Goal: Task Accomplishment & Management: Manage account settings

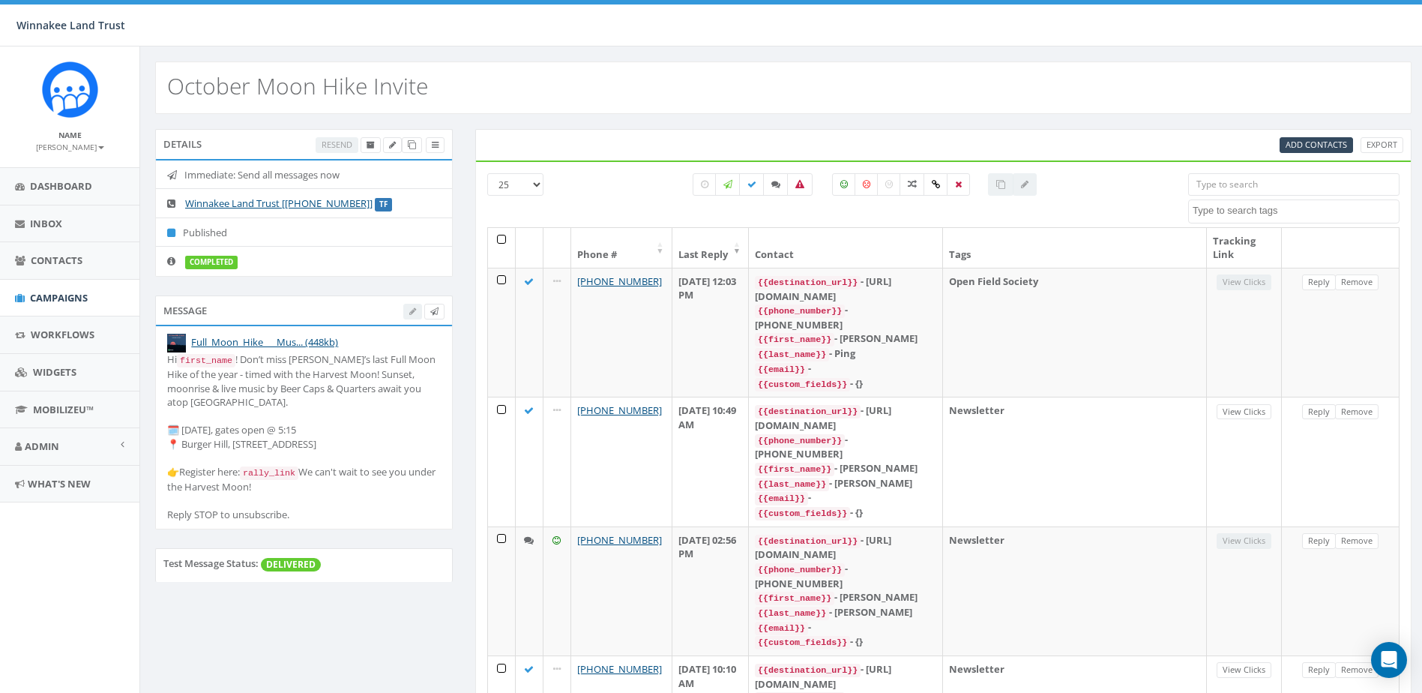
select select
click at [50, 328] on span "Workflows" at bounding box center [63, 334] width 64 height 13
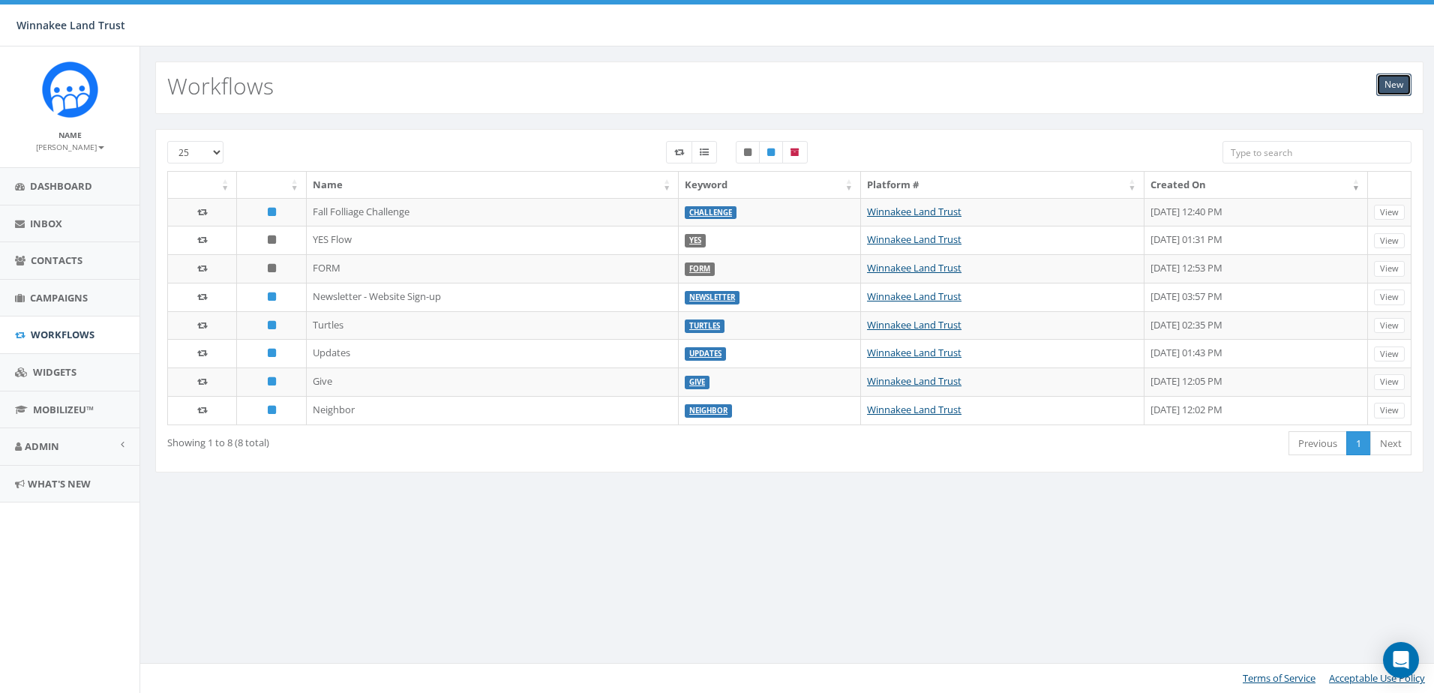
click at [1393, 86] on link "New" at bounding box center [1393, 84] width 35 height 22
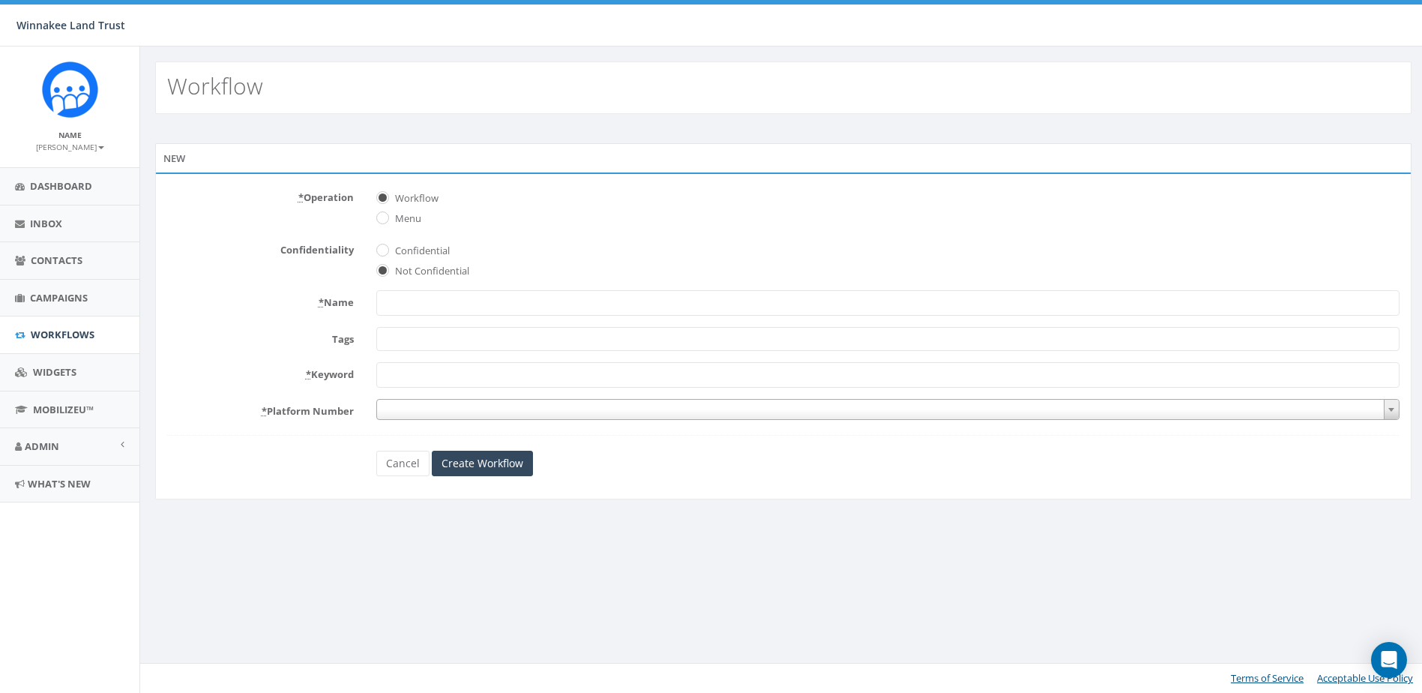
select select
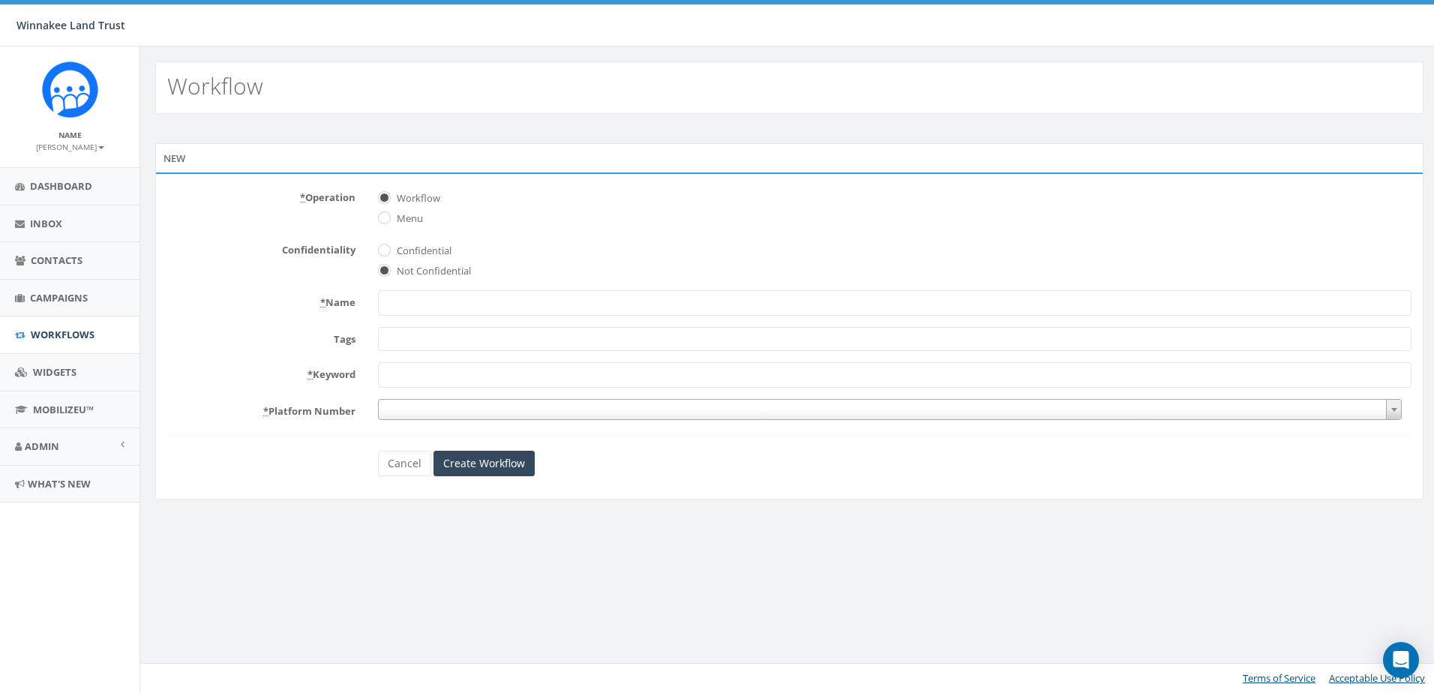
type input "G"
type input "Barn Tour Guidebook"
click at [442, 347] on span at bounding box center [894, 339] width 1033 height 24
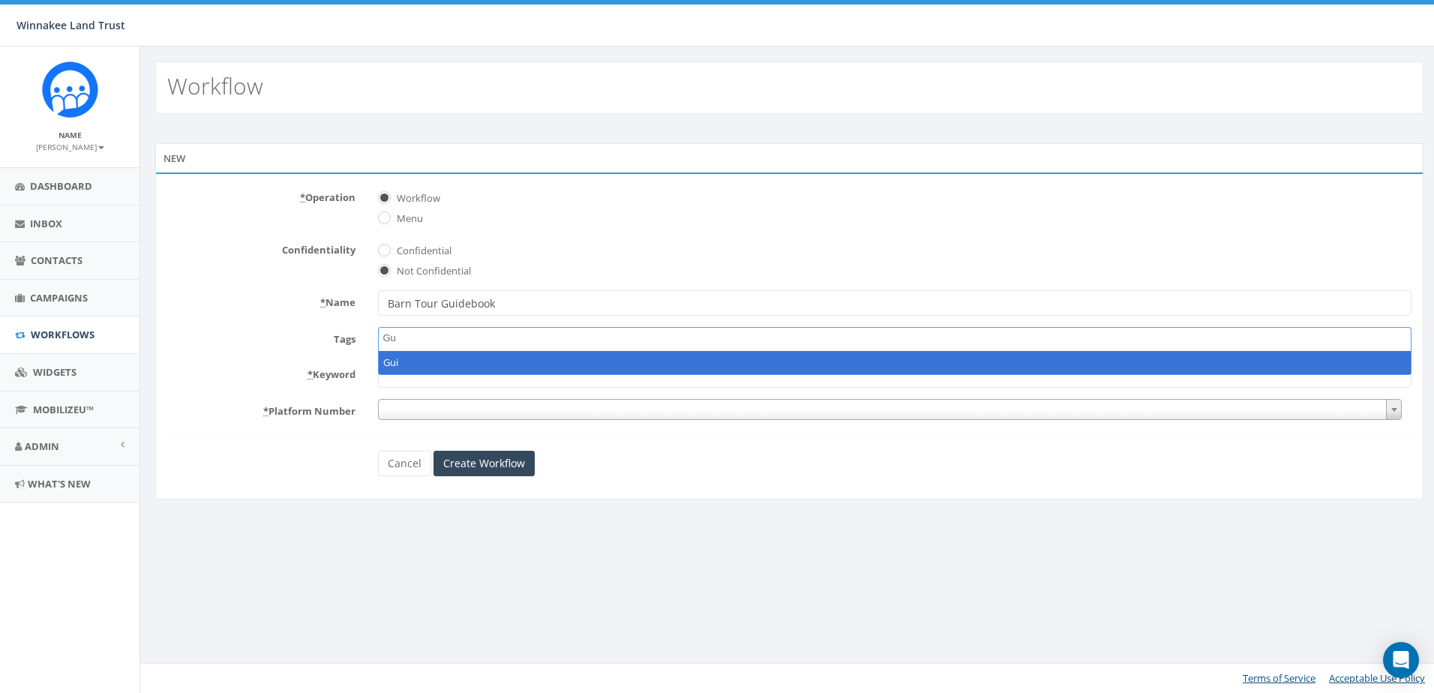
type textarea "G"
type textarea "BT Guidebook"
select select "BT Guidebook"
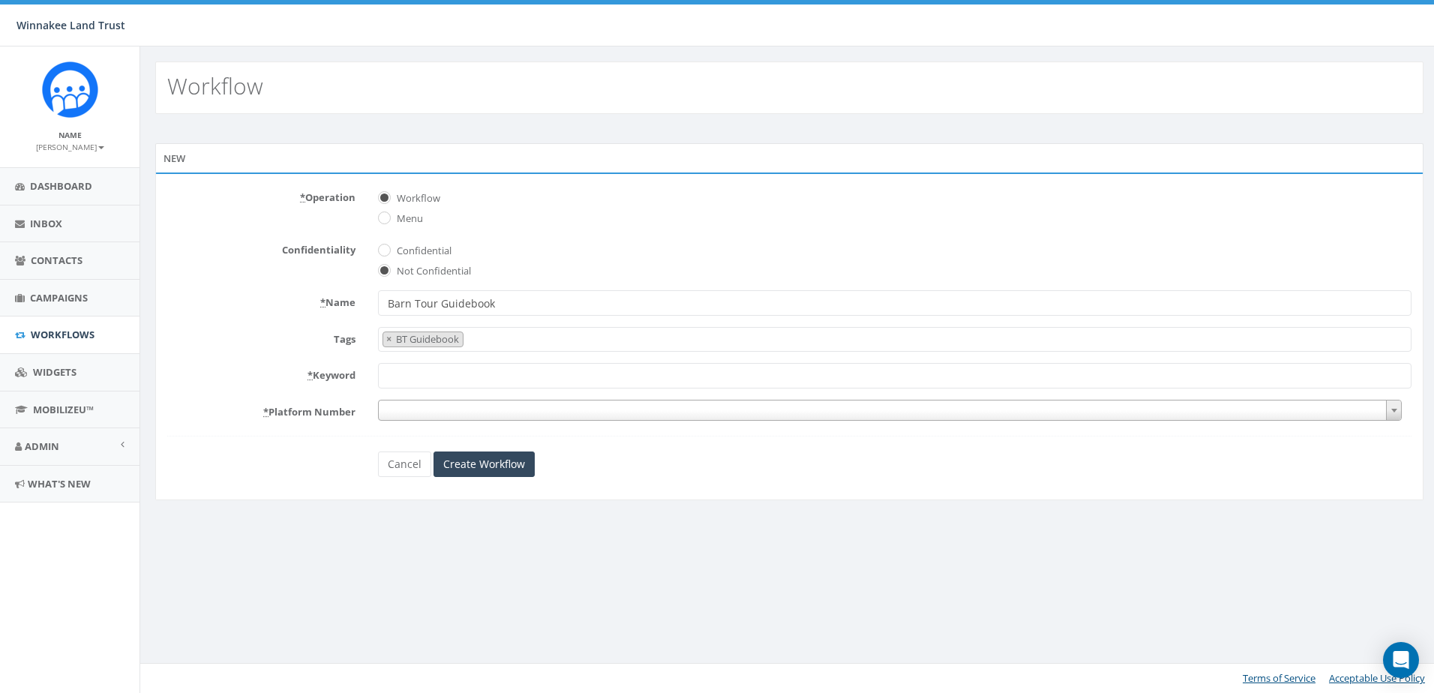
scroll to position [570, 0]
click at [421, 382] on input "* Keyword" at bounding box center [894, 375] width 1033 height 25
type input "Guidebook"
click at [423, 411] on span at bounding box center [889, 410] width 1023 height 21
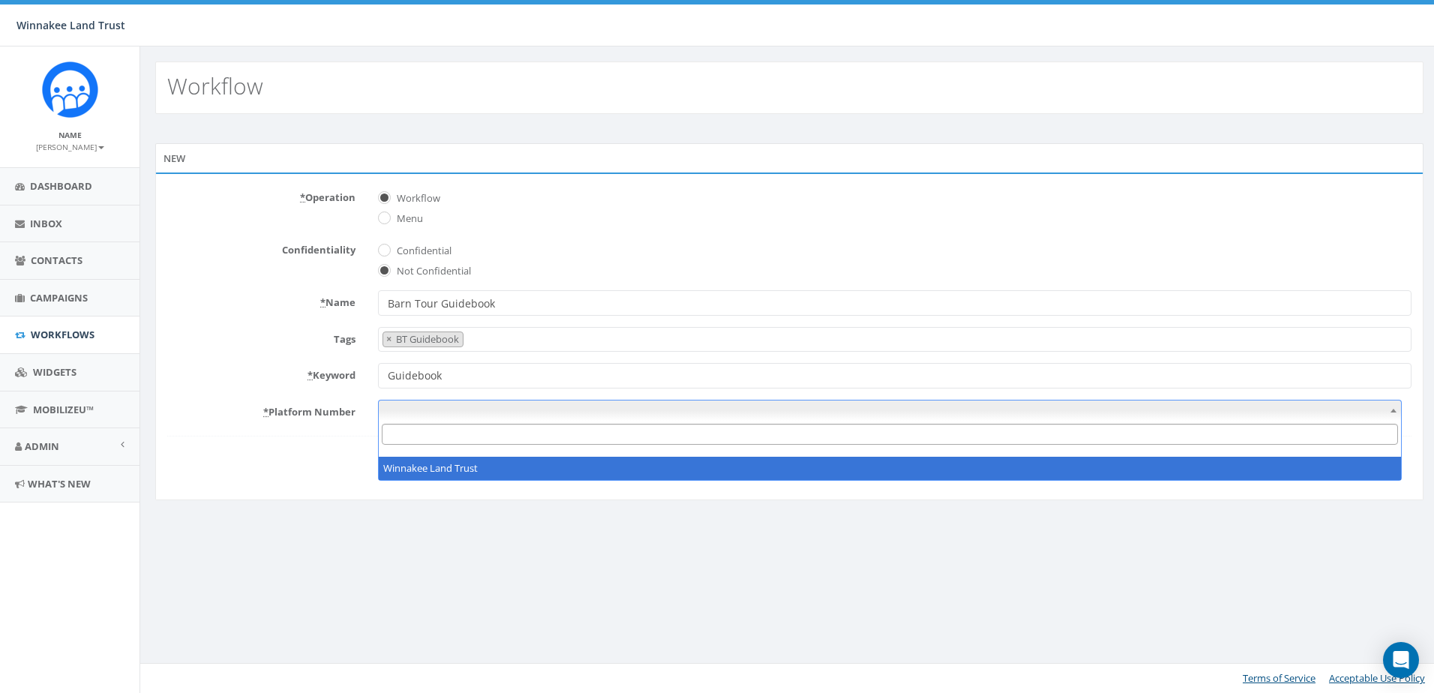
select select "7397581"
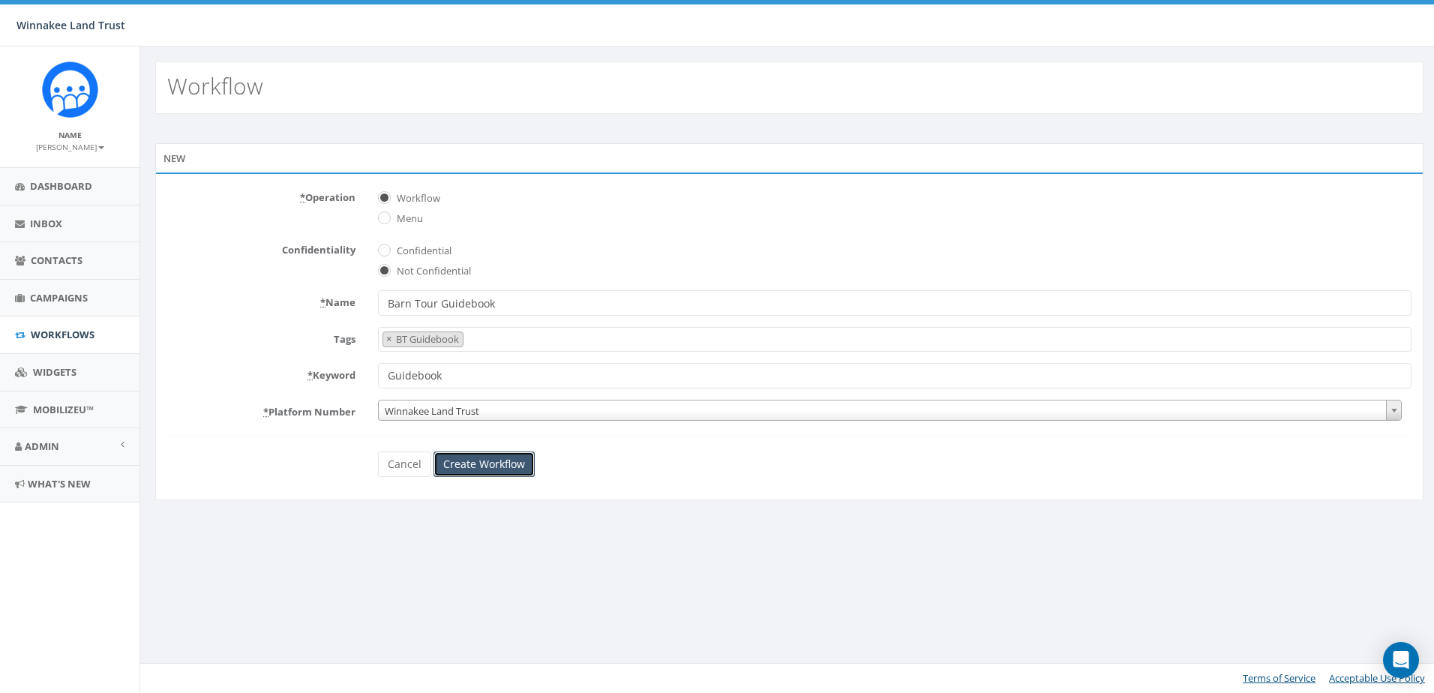
click at [504, 466] on input "Create Workflow" at bounding box center [483, 463] width 101 height 25
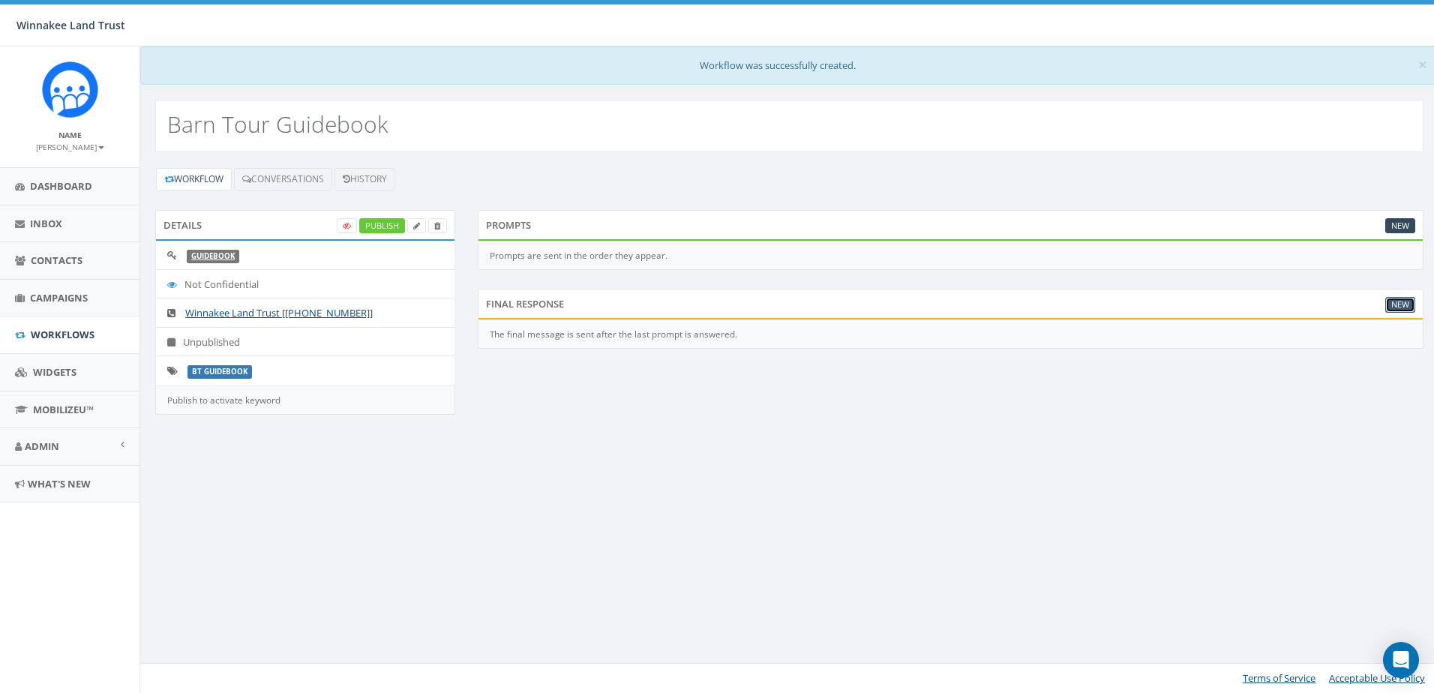
click at [1399, 304] on link "New" at bounding box center [1400, 305] width 30 height 16
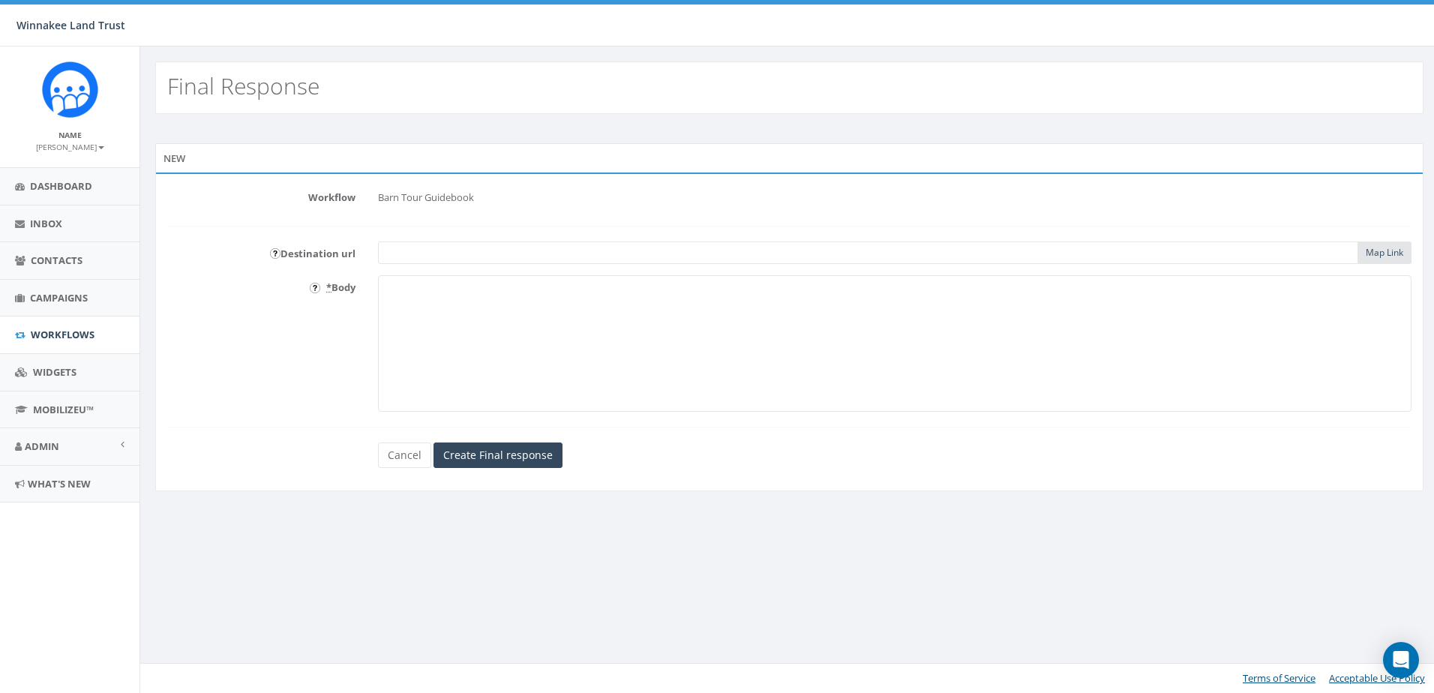
click at [465, 303] on textarea "* Body" at bounding box center [894, 343] width 1033 height 136
type textarea "T"
click at [398, 454] on link "Cancel" at bounding box center [404, 454] width 53 height 25
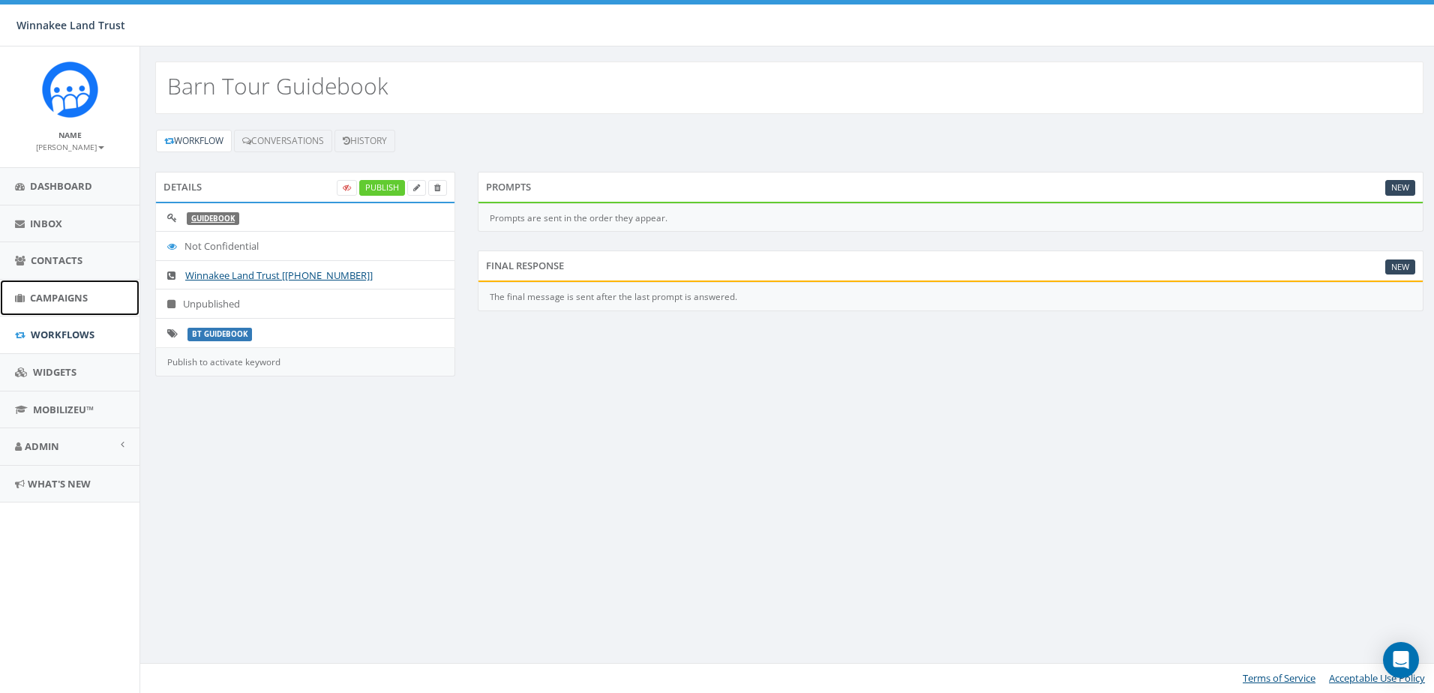
click at [71, 299] on span "Campaigns" at bounding box center [59, 297] width 58 height 13
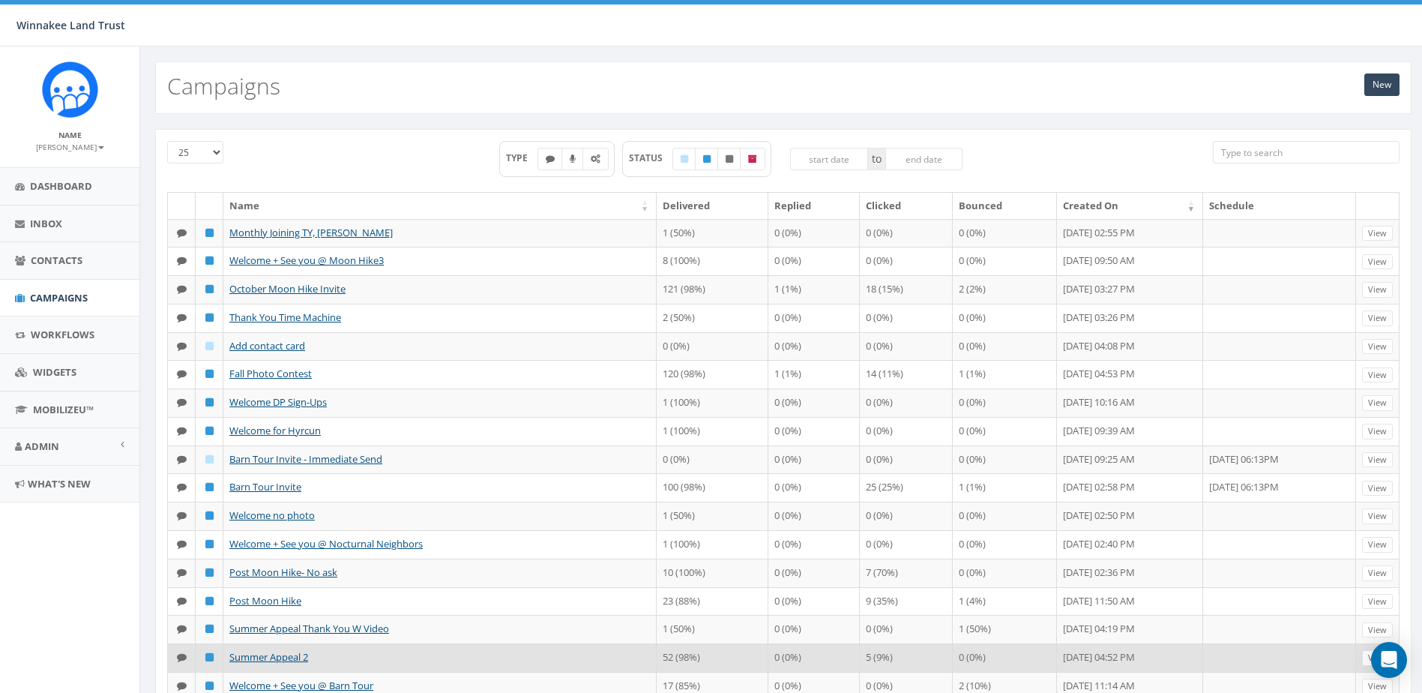
scroll to position [377, 0]
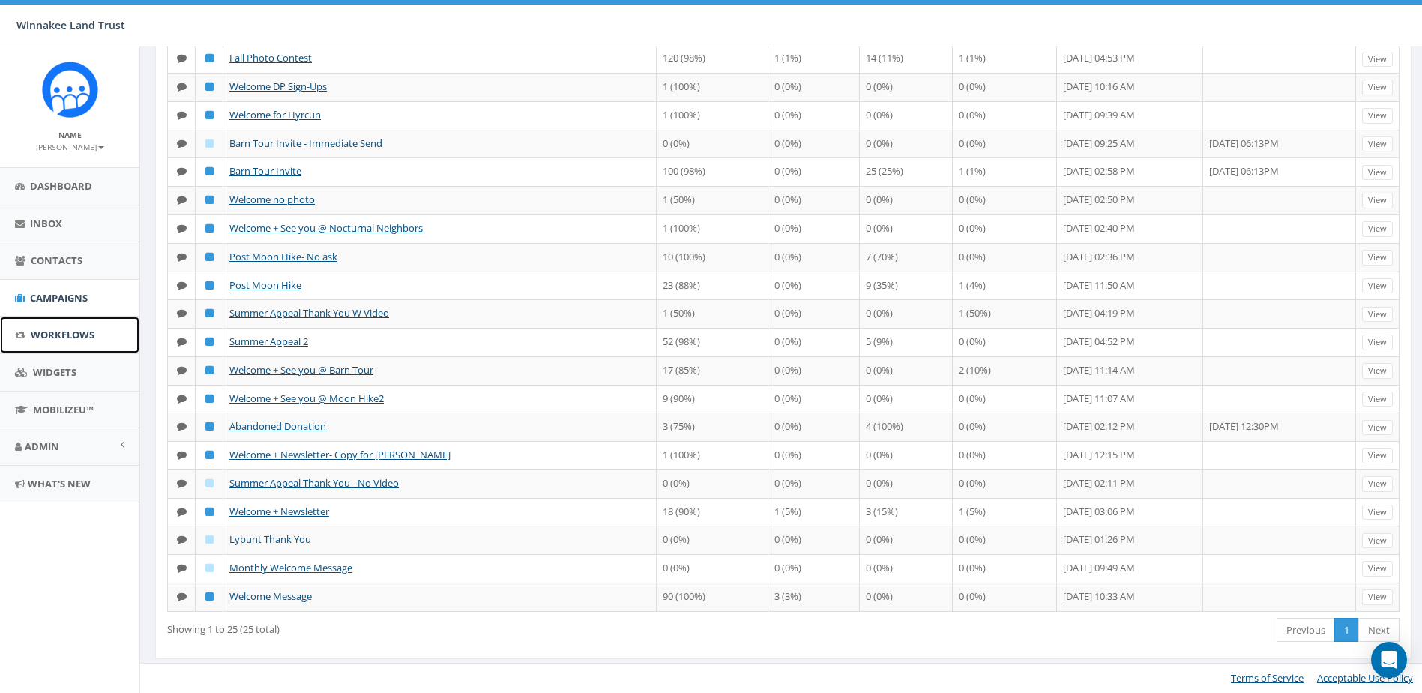
click at [72, 330] on span "Workflows" at bounding box center [63, 334] width 64 height 13
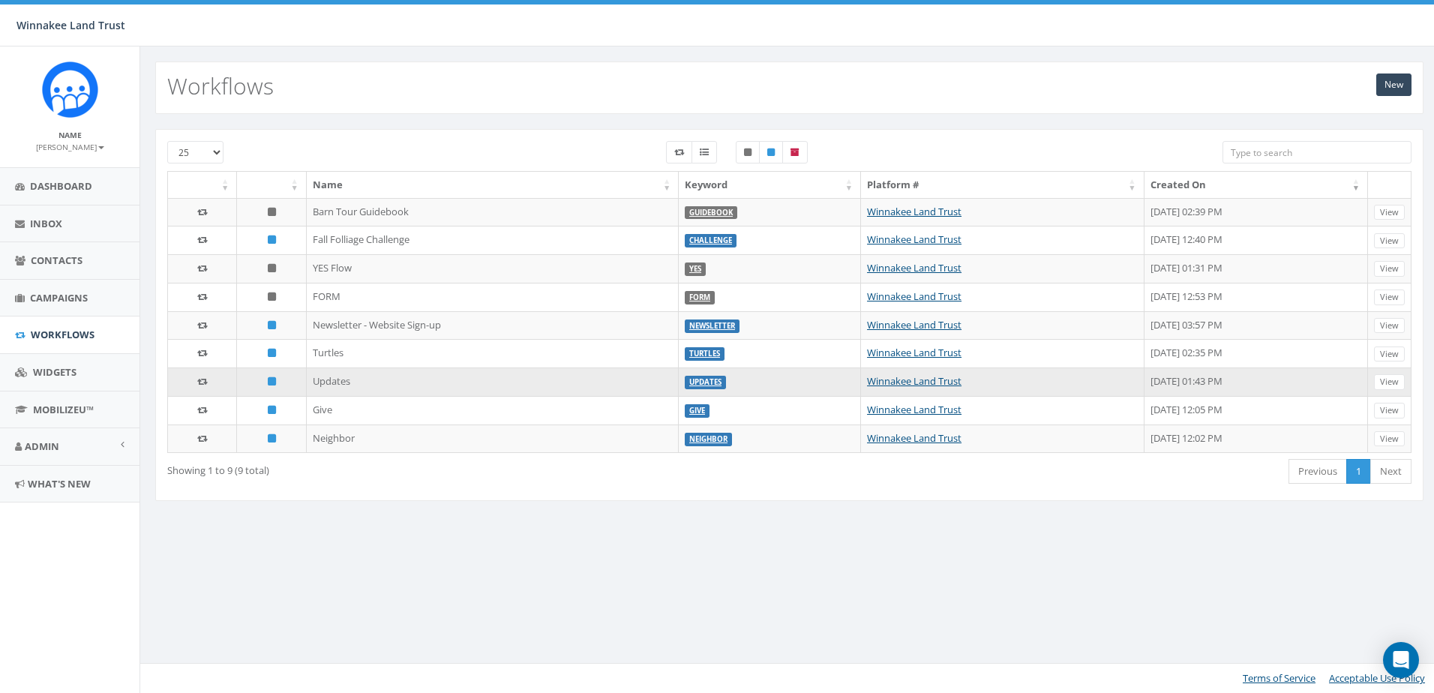
click at [308, 382] on td "Updates" at bounding box center [493, 381] width 372 height 28
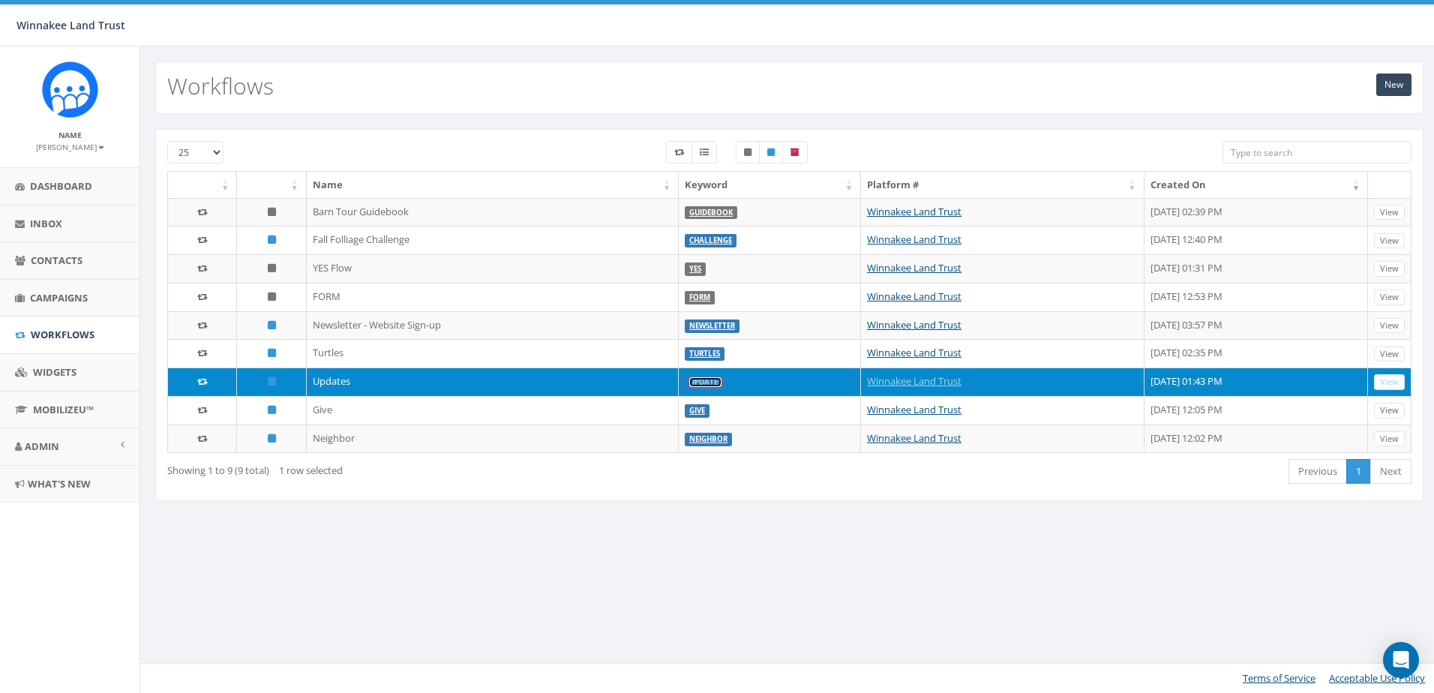
click at [689, 378] on link "Updates" at bounding box center [705, 382] width 32 height 10
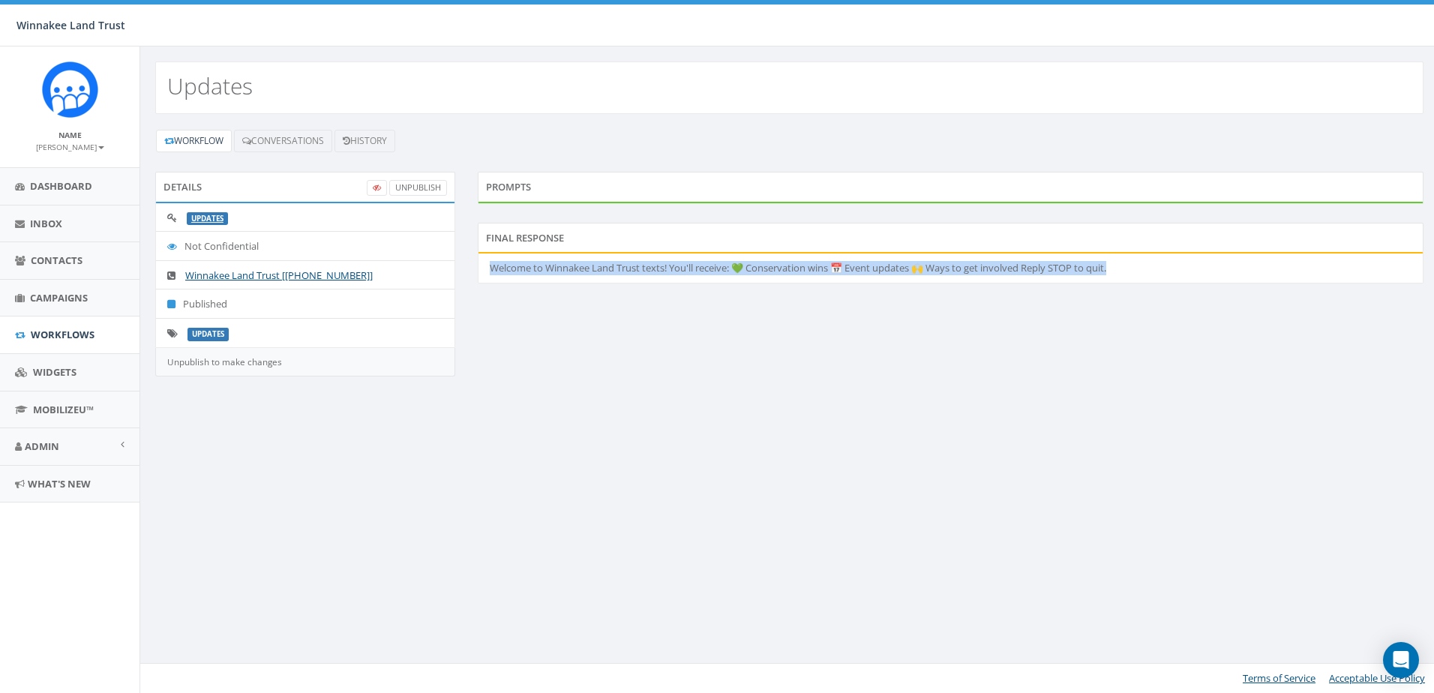
drag, startPoint x: 490, startPoint y: 268, endPoint x: 1130, endPoint y: 261, distance: 640.4
click at [1130, 261] on li "Welcome to Winnakee Land Trust texts! You'll receive: 💚 Conservation wins 📅 Eve…" at bounding box center [950, 267] width 944 height 29
copy li "Welcome to Winnakee Land Trust texts! You'll receive: 💚 Conservation wins 📅 Eve…"
click at [46, 328] on span "Workflows" at bounding box center [63, 334] width 64 height 13
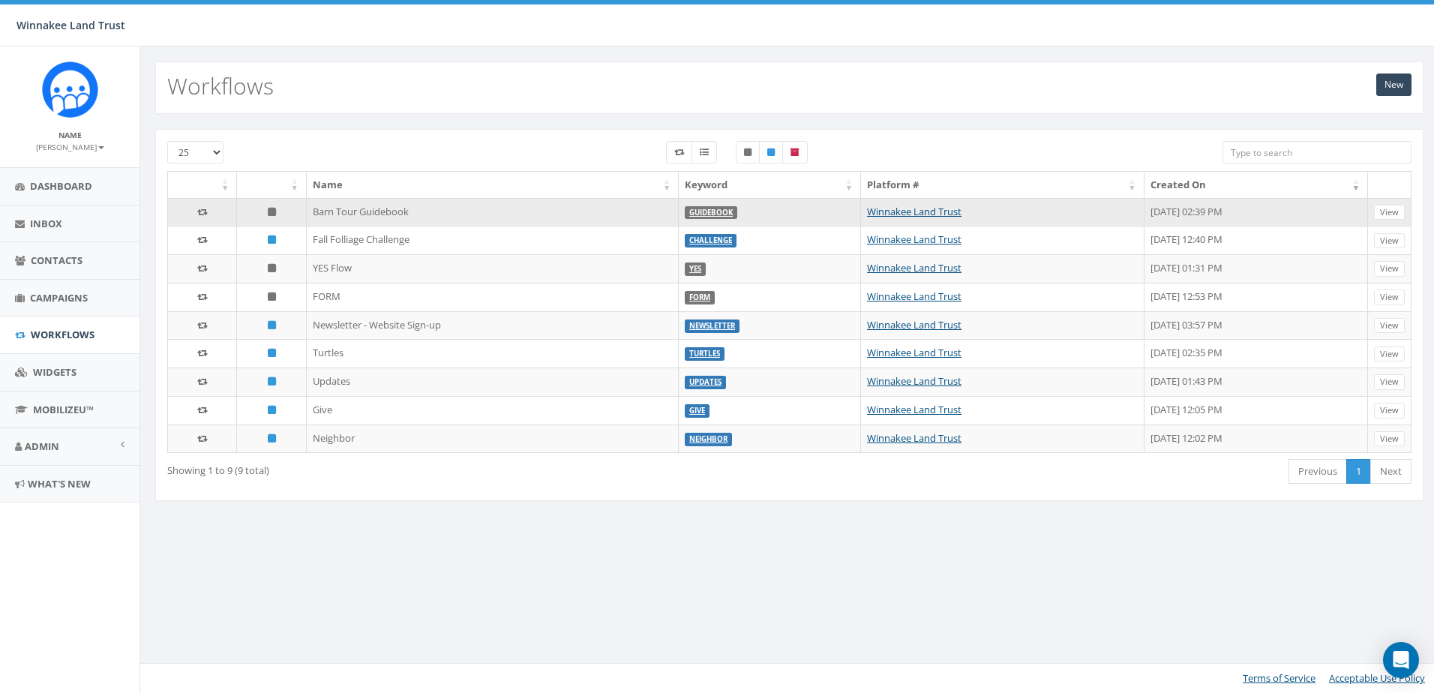
click at [322, 212] on td "Barn Tour Guidebook" at bounding box center [493, 212] width 372 height 28
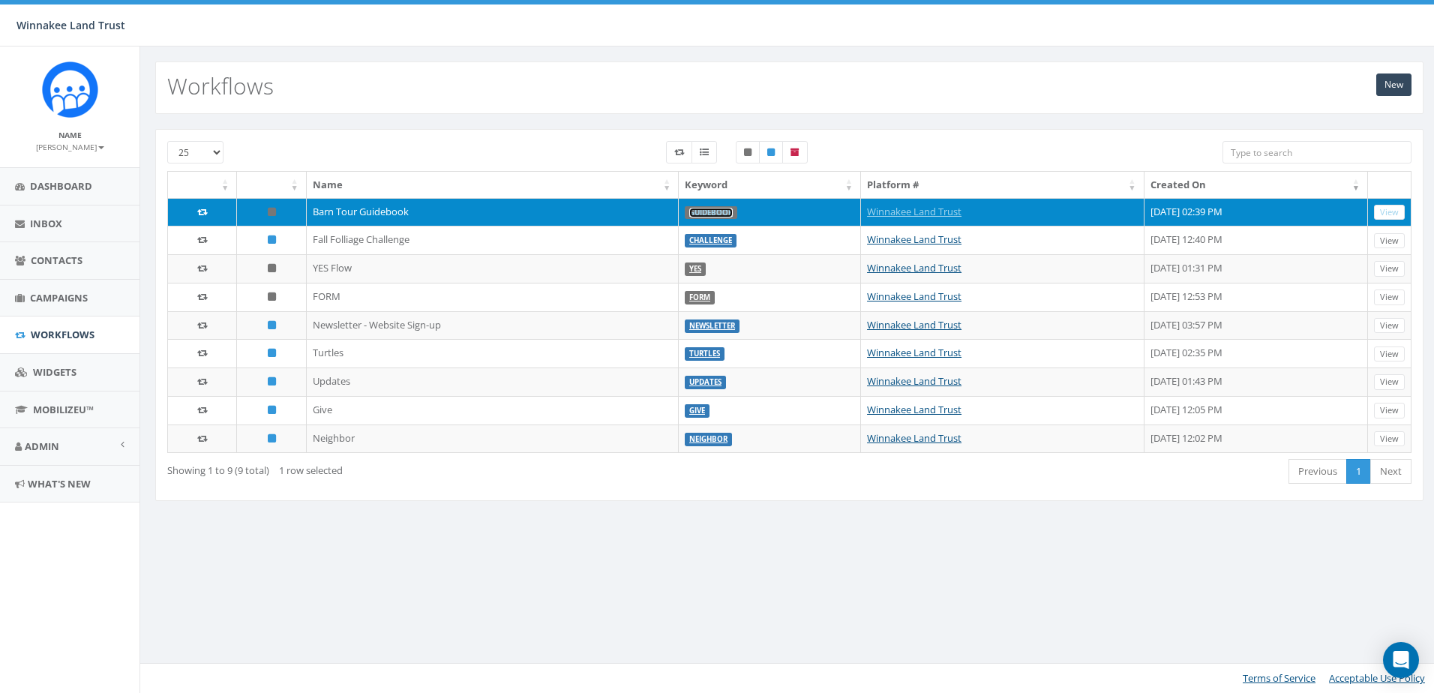
click at [689, 213] on link "Guidebook" at bounding box center [710, 213] width 43 height 10
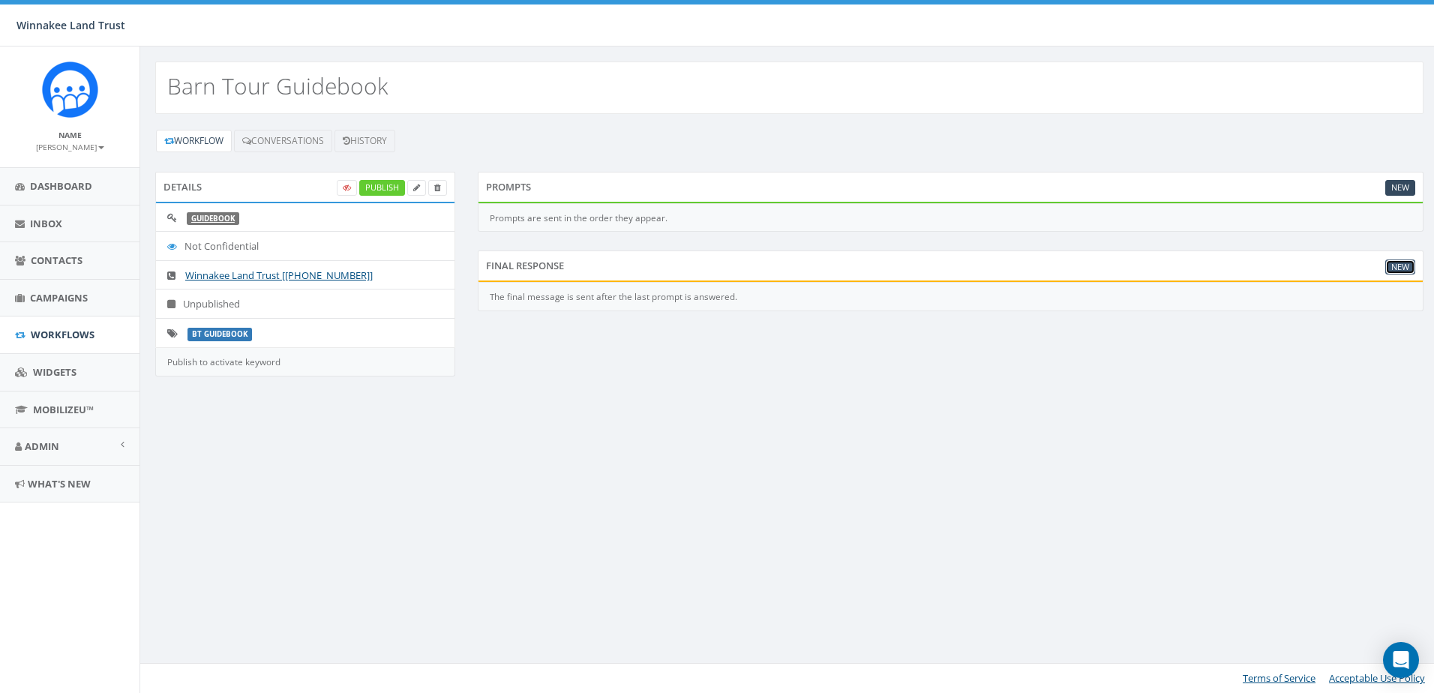
click at [1395, 268] on link "New" at bounding box center [1400, 267] width 30 height 16
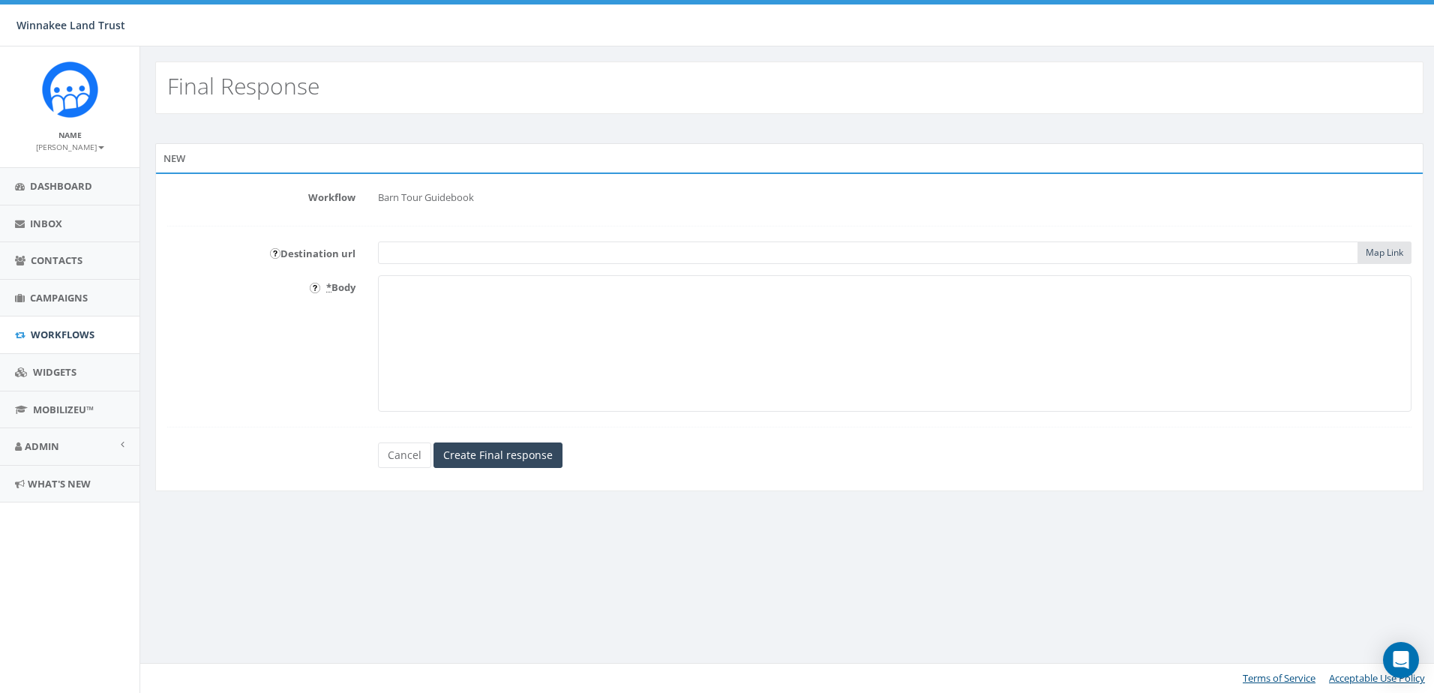
click at [473, 307] on textarea "* Body" at bounding box center [894, 343] width 1033 height 136
paste textarea "Welcome to Winnakee Land Trust texts! You'll receive: 💚 Conservation wins 📅 Eve…"
click at [973, 290] on textarea "Welcome to Winnakee Land Trust texts! You'll receive: 💚 Conservation wins 📅 Eve…" at bounding box center [894, 343] width 1033 height 136
drag, startPoint x: 669, startPoint y: 292, endPoint x: 647, endPoint y: 292, distance: 21.8
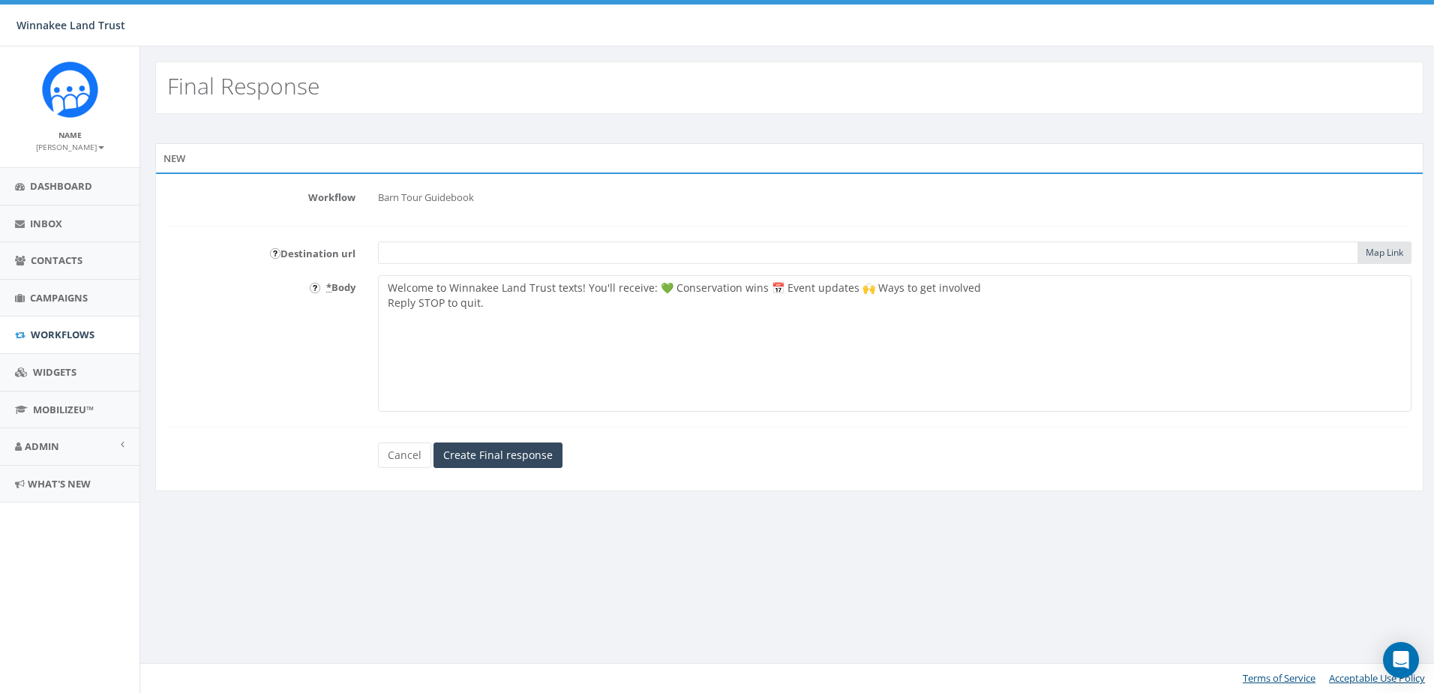
click at [647, 292] on textarea "Welcome to Winnakee Land Trust texts! You'll receive: 💚 Conservation wins 📅 Eve…" at bounding box center [894, 343] width 1033 height 136
click at [739, 286] on textarea "Welcome to Winnakee Land Trust texts! You'll receive conservation wins 📅 Event …" at bounding box center [894, 343] width 1033 height 136
click at [823, 290] on textarea "Welcome to Winnakee Land Trust texts! You'll receive conservation wins, event u…" at bounding box center [894, 343] width 1033 height 136
click at [947, 289] on textarea "Welcome to Winnakee Land Trust texts! You'll receive conservation wins, event u…" at bounding box center [894, 343] width 1033 height 136
click at [439, 313] on textarea "Welcome to Winnakee Land Trust texts! You'll receive conservation wins, event u…" at bounding box center [894, 343] width 1033 height 136
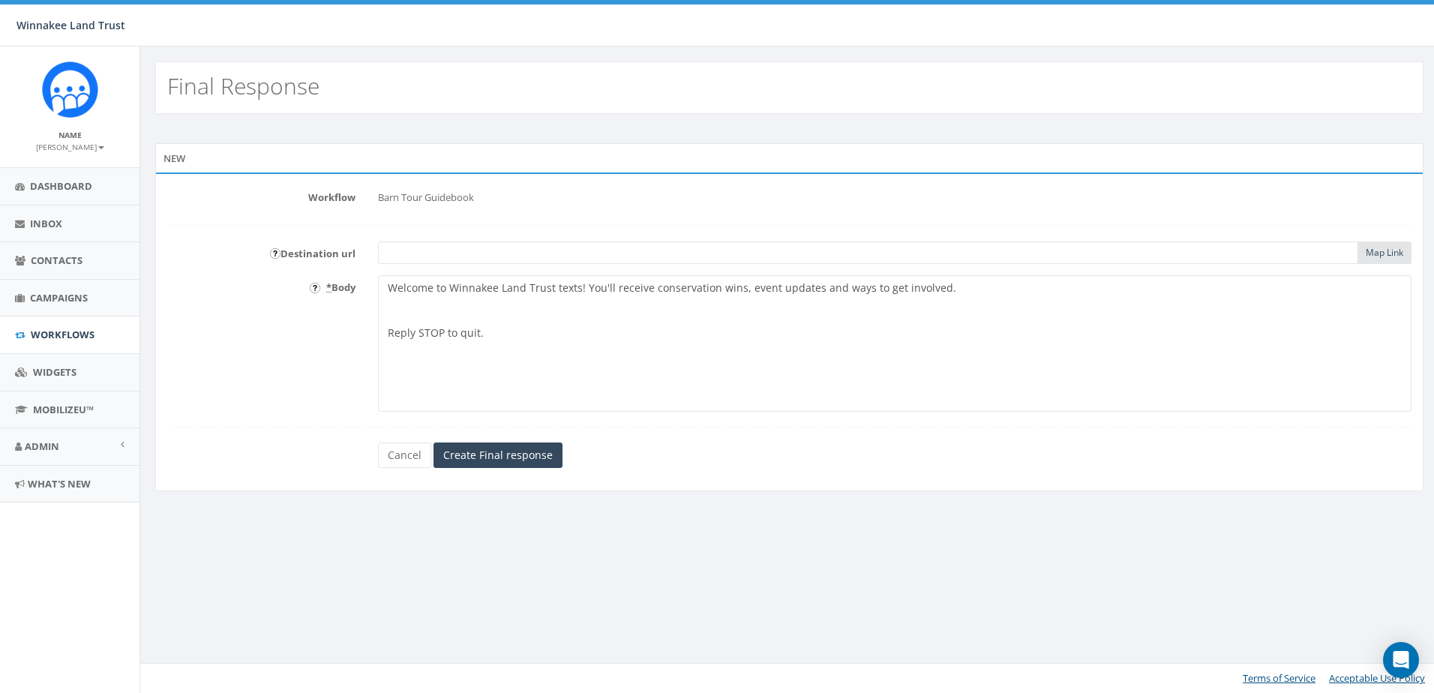
paste textarea "We are so happy to have you at the Barn Tour! Here is the digital guidebook:"
click at [790, 320] on textarea "Welcome to Winnakee Land Trust texts! You'll receive conservation wins, event u…" at bounding box center [894, 343] width 1033 height 136
type textarea "Welcome to Winnakee Land Trust texts! You'll receive conservation wins, event u…"
click at [1292, 255] on input "text" at bounding box center [868, 252] width 980 height 22
click at [1387, 256] on div "Map Link" at bounding box center [894, 252] width 1033 height 22
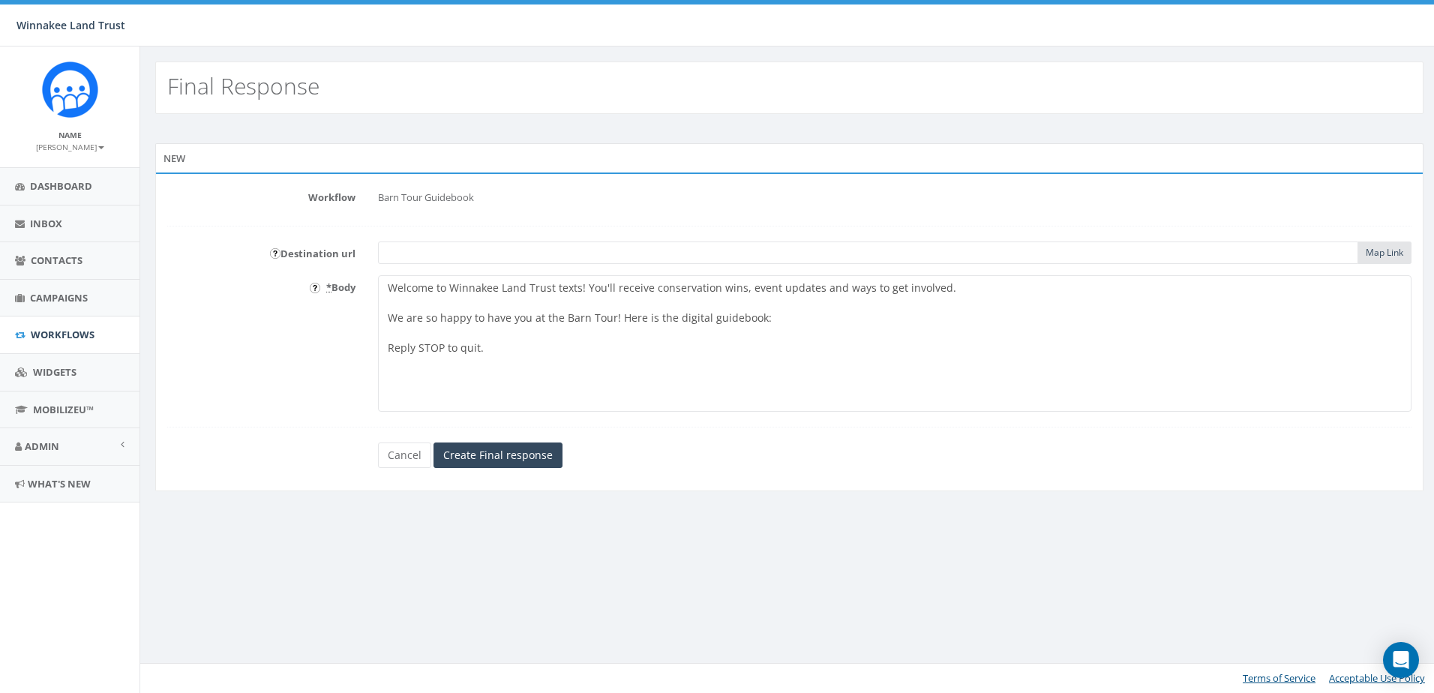
click at [615, 254] on input "text" at bounding box center [868, 252] width 980 height 22
paste input "https://files.constantcontact.com/8f6aee5c801/08a7598a-6bb5-4cd9-8278-99ad4917b…"
type input "https://files.constantcontact.com/8f6aee5c801/08a7598a-6bb5-4cd9-8278-99ad4917b…"
click at [816, 322] on textarea "Welcome to Winnakee Land Trust texts! You'll receive conservation wins, event u…" at bounding box center [894, 343] width 1033 height 136
click at [1389, 251] on link "Map Link" at bounding box center [1383, 252] width 37 height 13
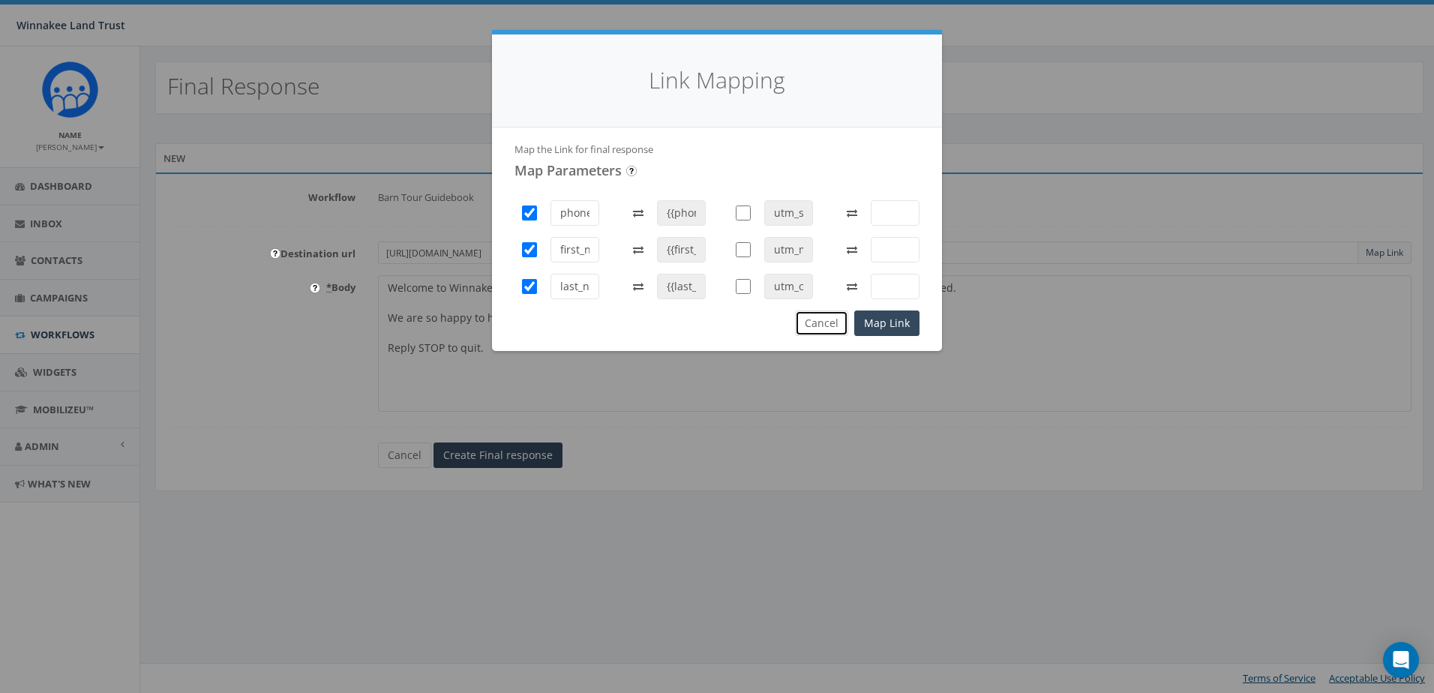
click at [829, 325] on button "Cancel" at bounding box center [821, 322] width 53 height 25
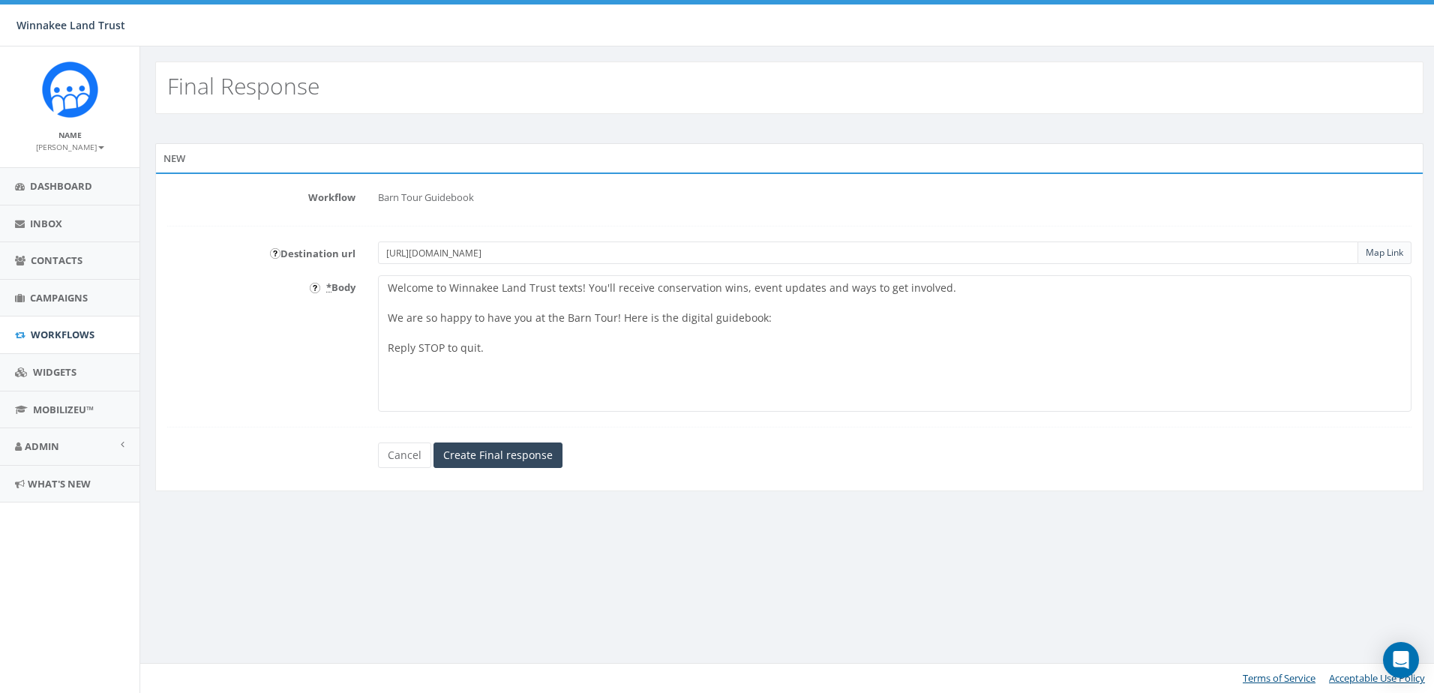
drag, startPoint x: 623, startPoint y: 262, endPoint x: 360, endPoint y: 260, distance: 263.2
click at [360, 260] on div "Destination url https://files.constantcontact.com/8f6aee5c801/08a7598a-6bb5-4cd…" at bounding box center [789, 252] width 1266 height 22
click at [1374, 251] on div "Map Link" at bounding box center [894, 252] width 1033 height 22
click at [795, 322] on textarea "Welcome to Winnakee Land Trust texts! You'll receive conservation wins, event u…" at bounding box center [894, 343] width 1033 height 136
click at [485, 454] on input "Create Final response" at bounding box center [497, 454] width 129 height 25
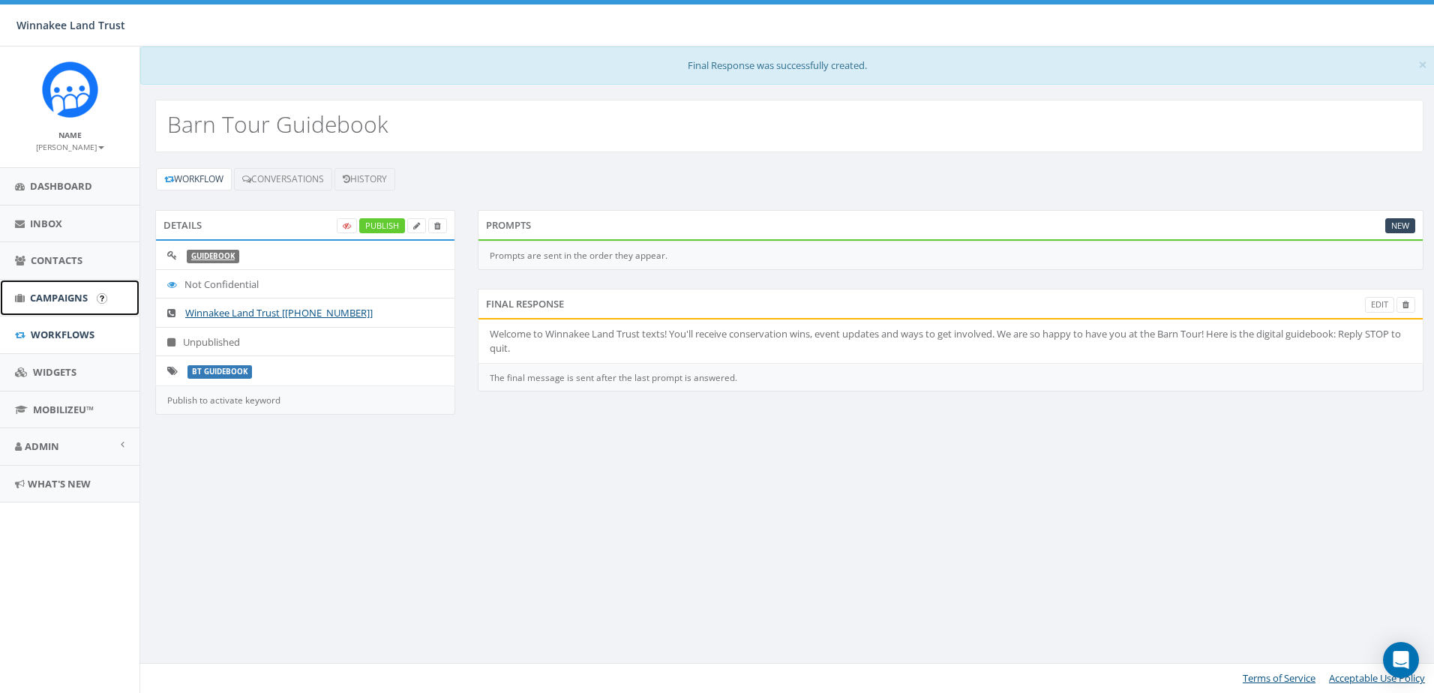
click at [58, 293] on span "Campaigns" at bounding box center [59, 297] width 58 height 13
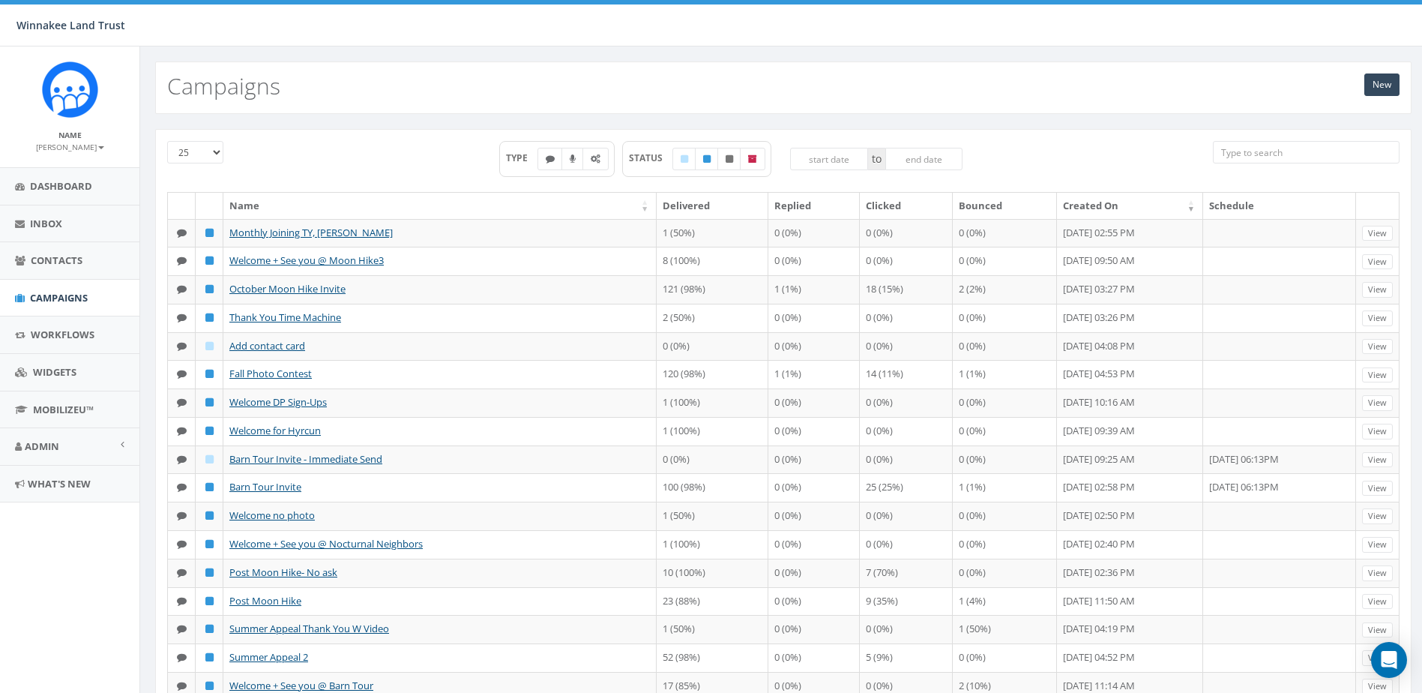
click at [1256, 160] on input "search" at bounding box center [1306, 152] width 187 height 22
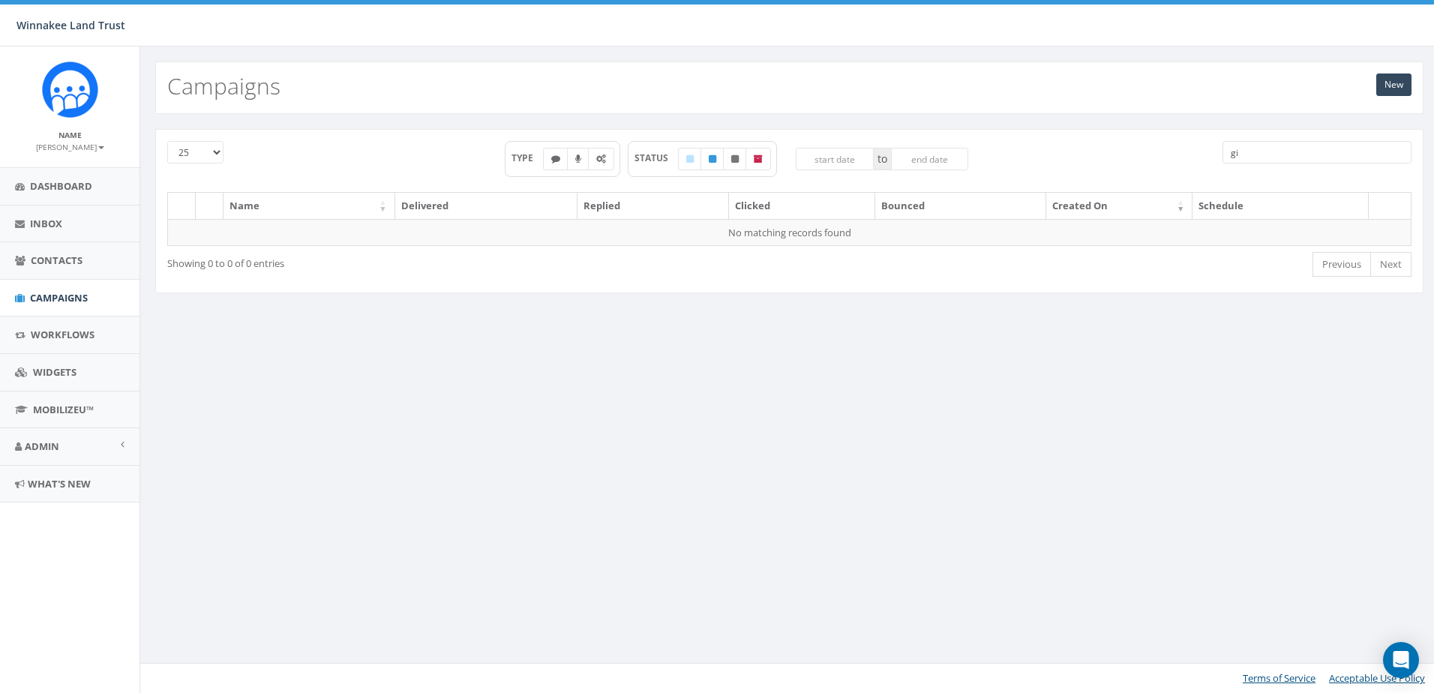
type input "g"
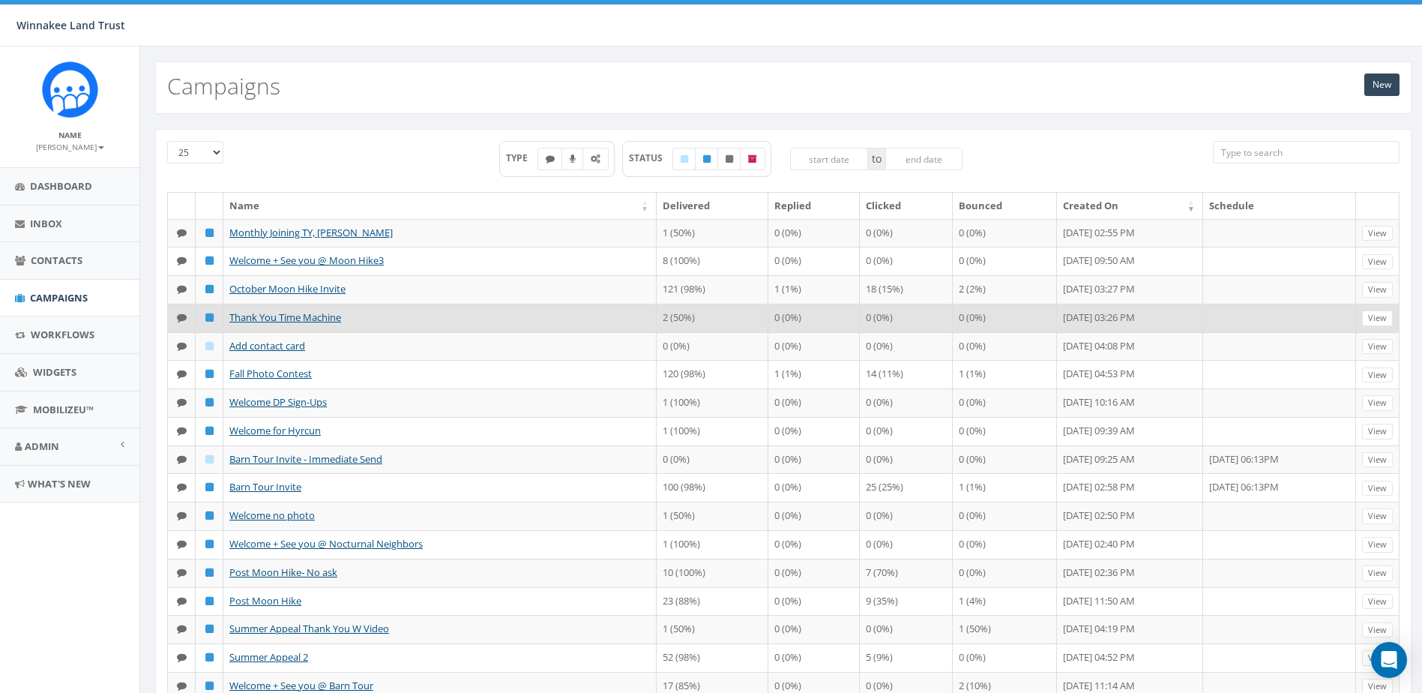
scroll to position [377, 0]
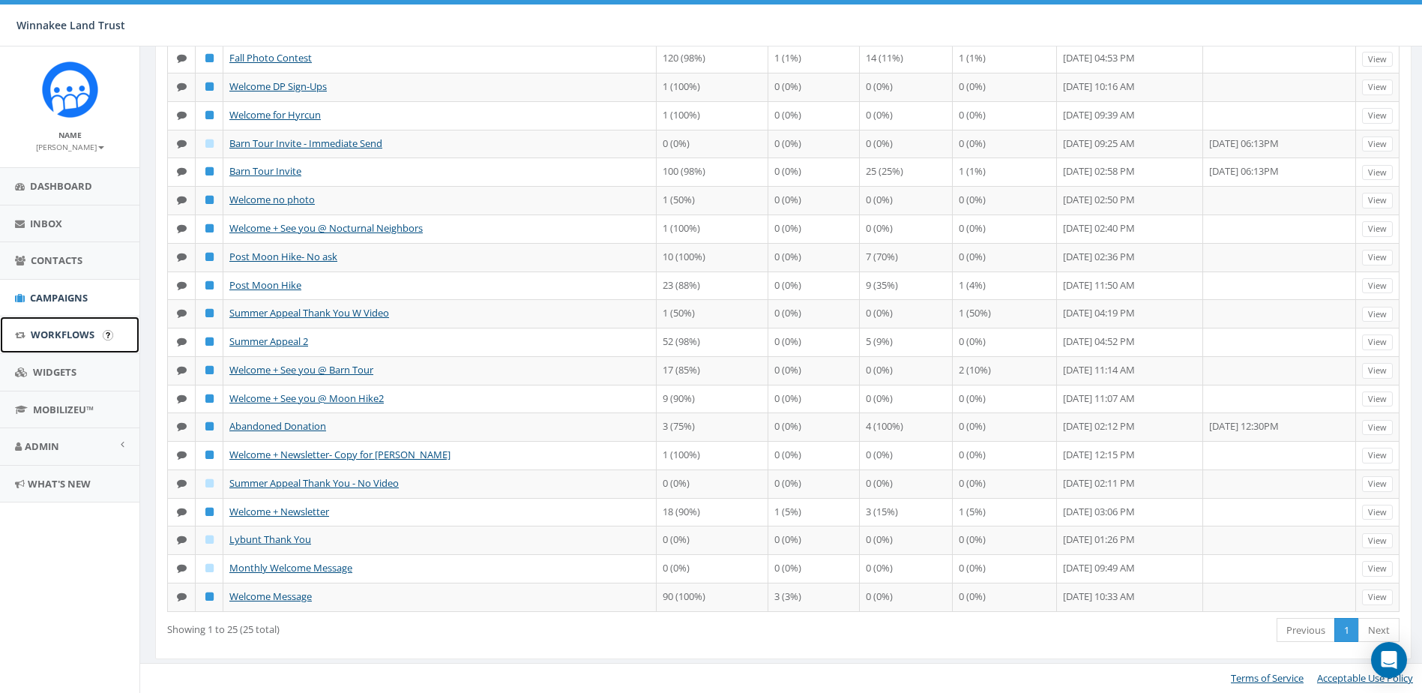
click at [62, 343] on link "Workflows" at bounding box center [69, 334] width 139 height 37
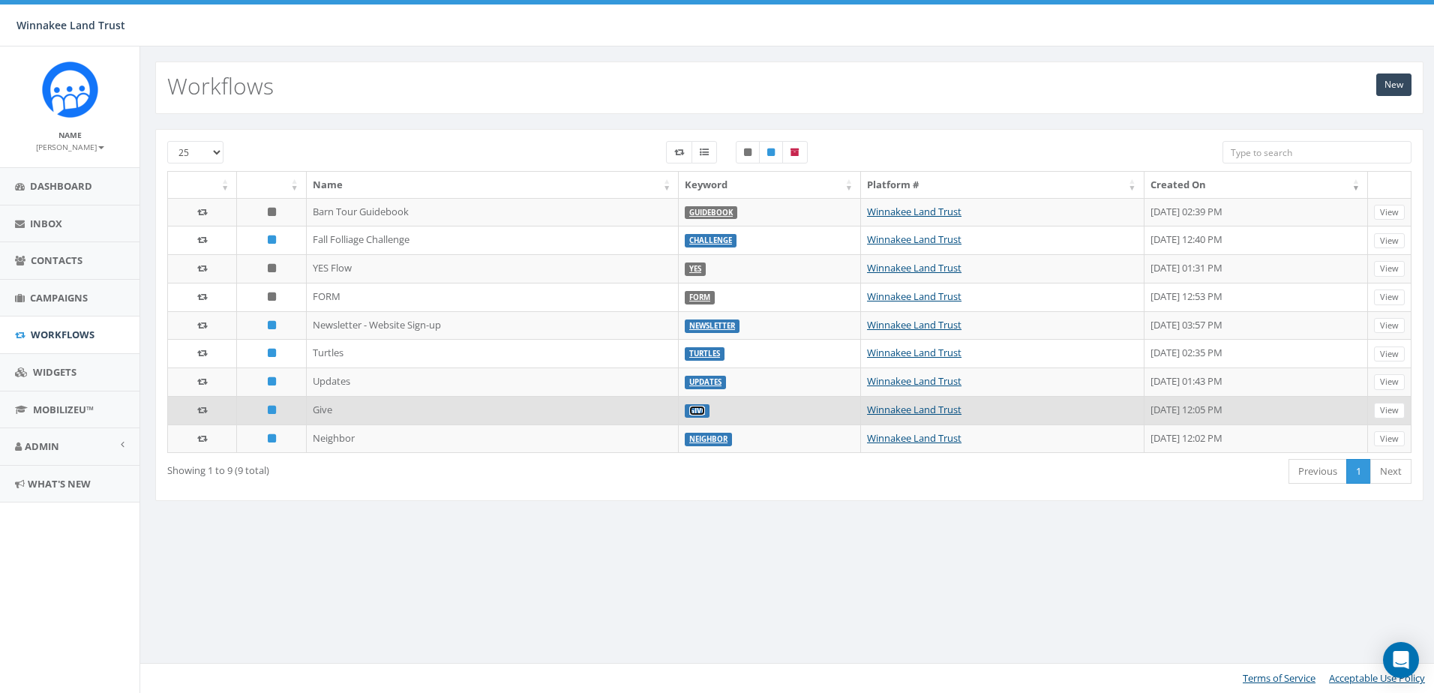
click at [689, 408] on link "Give" at bounding box center [697, 411] width 16 height 10
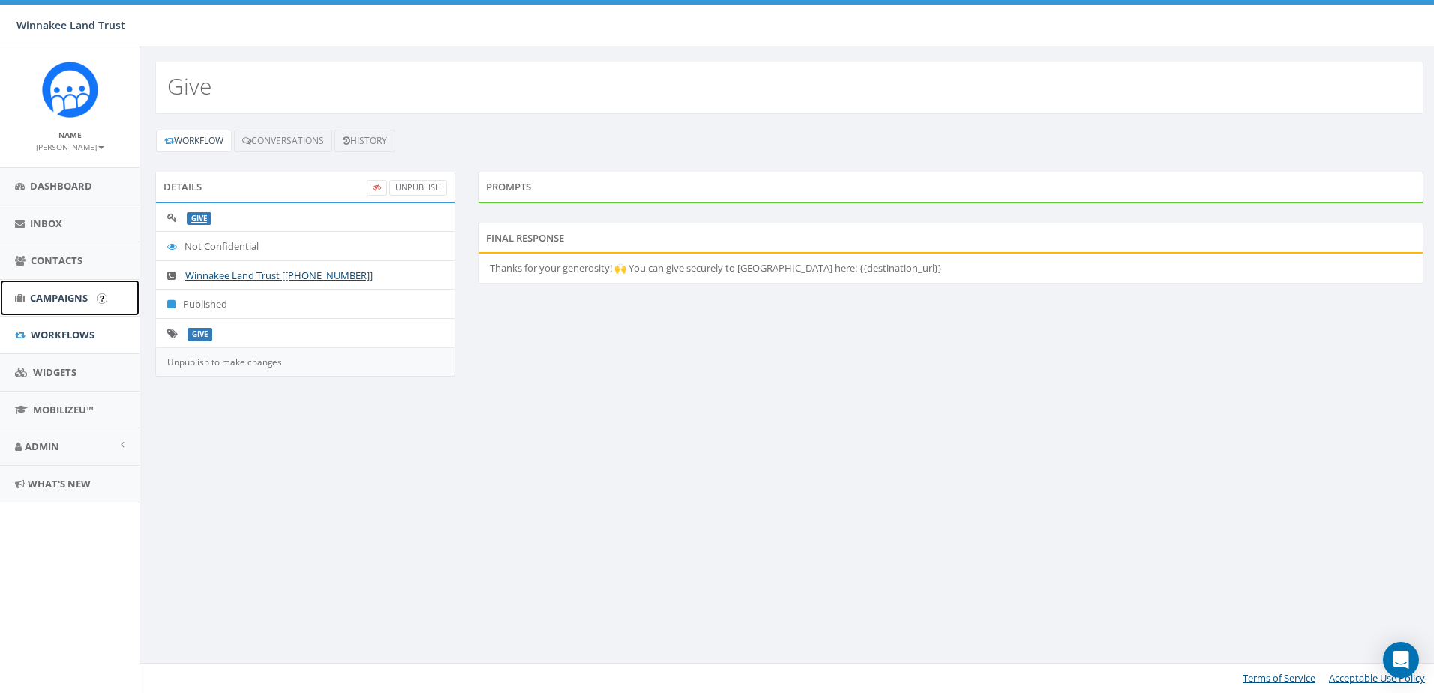
click at [66, 298] on span "Campaigns" at bounding box center [59, 297] width 58 height 13
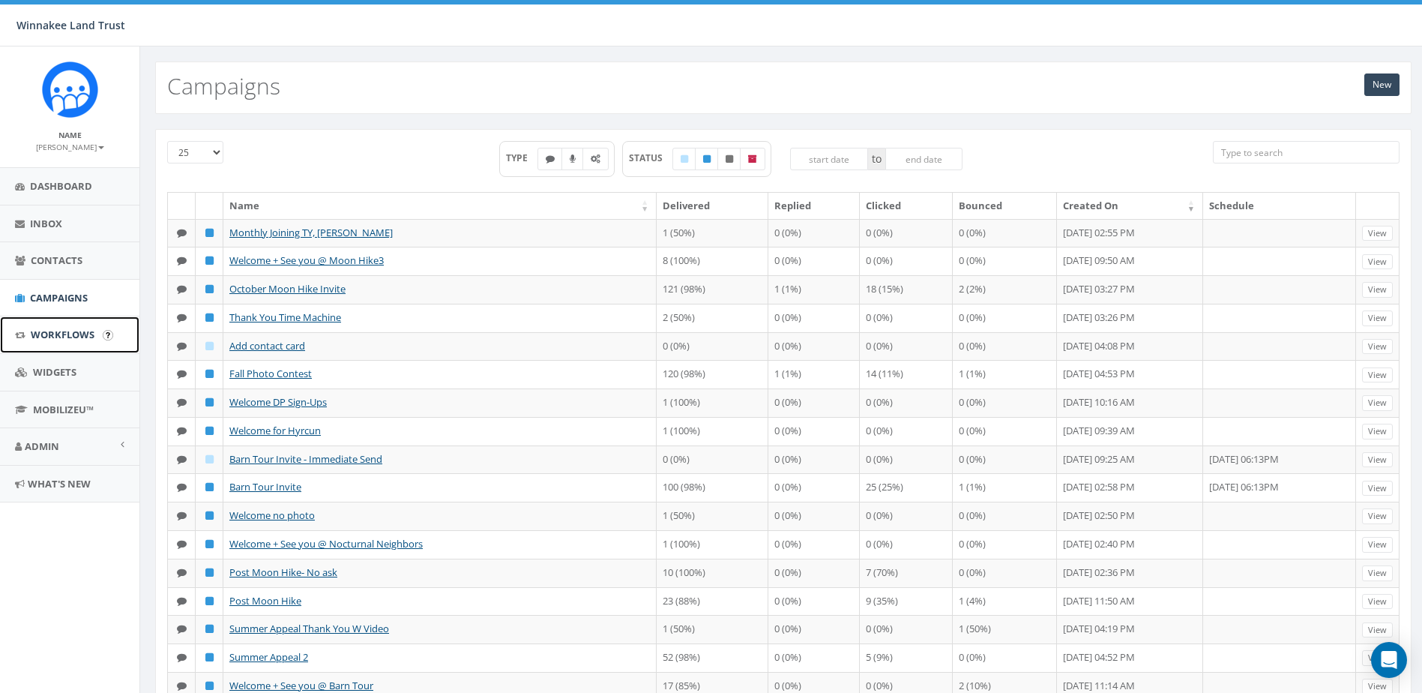
click at [64, 334] on span "Workflows" at bounding box center [63, 334] width 64 height 13
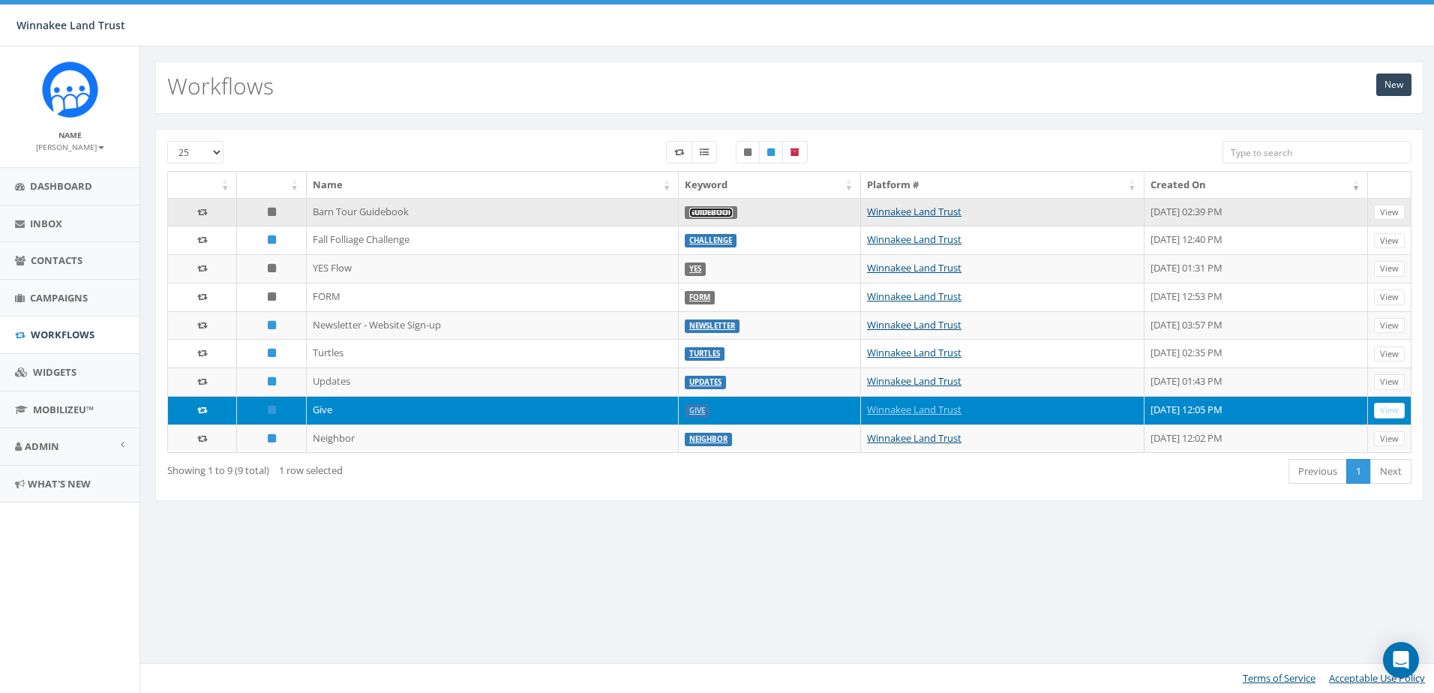
click at [689, 213] on link "Guidebook" at bounding box center [710, 213] width 43 height 10
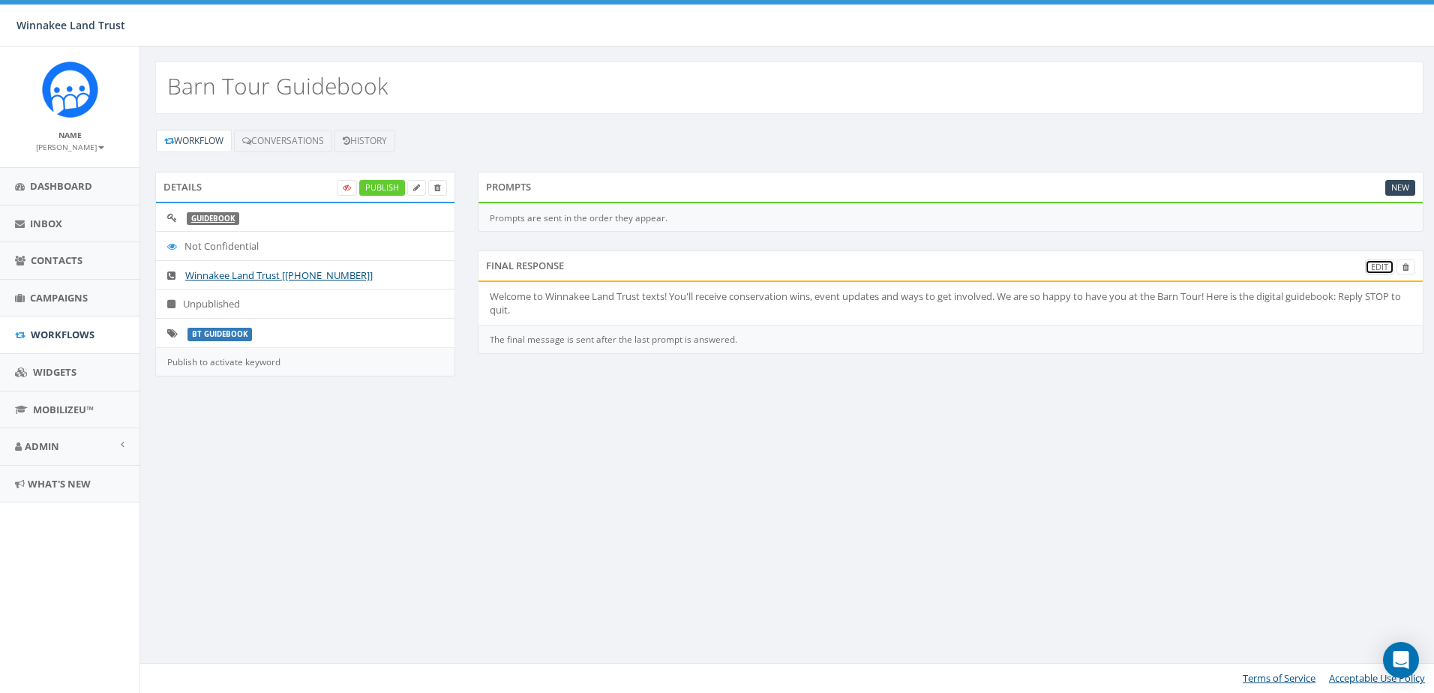
click at [1380, 265] on link "Edit" at bounding box center [1379, 267] width 29 height 16
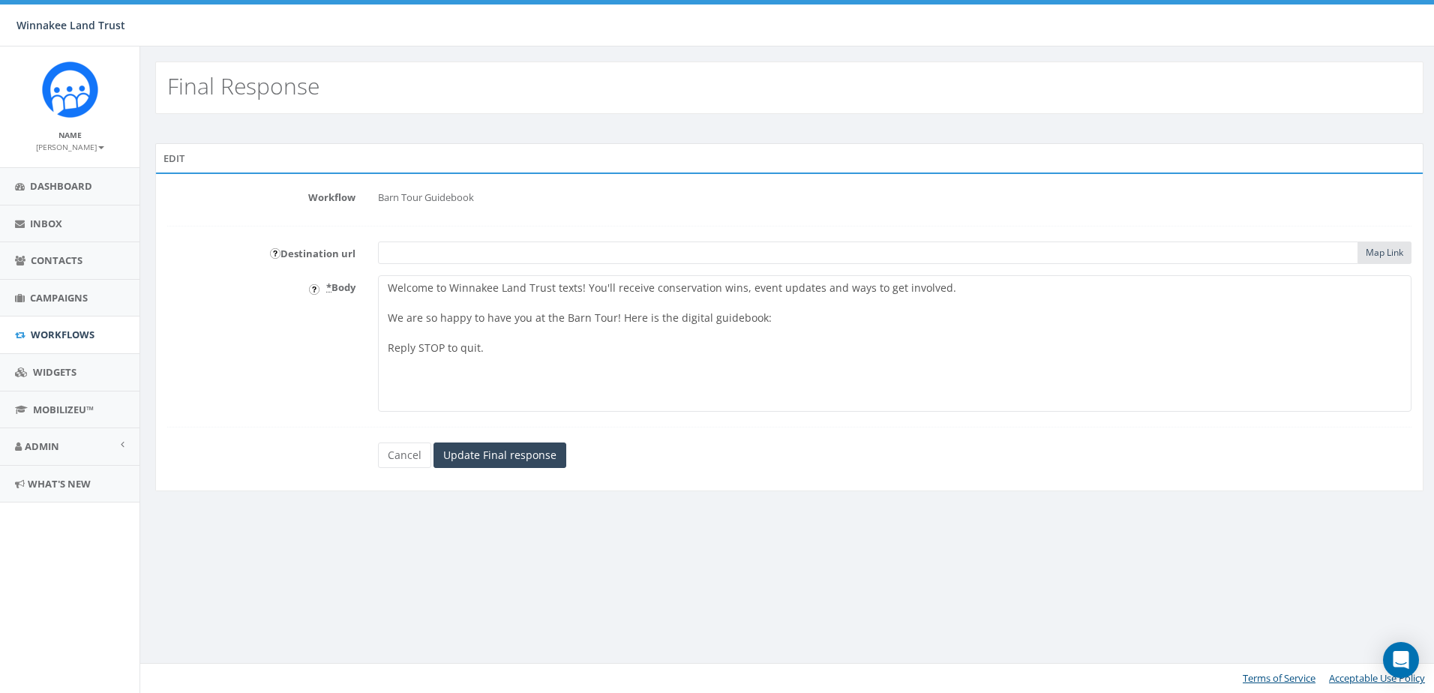
click at [432, 247] on input "text" at bounding box center [868, 252] width 980 height 22
paste input "https://files.constantcontact.com/8f6aee5c801/08a7598a-6bb5-4cd9-8278-99ad4917b…"
type input "https://files.constantcontact.com/8f6aee5c801/08a7598a-6bb5-4cd9-8278-99ad4917b…"
click at [790, 322] on textarea "Welcome to Winnakee Land Trust texts! You'll receive conservation wins, event u…" at bounding box center [894, 343] width 1033 height 136
click at [436, 334] on div "destination_url" at bounding box center [453, 335] width 151 height 21
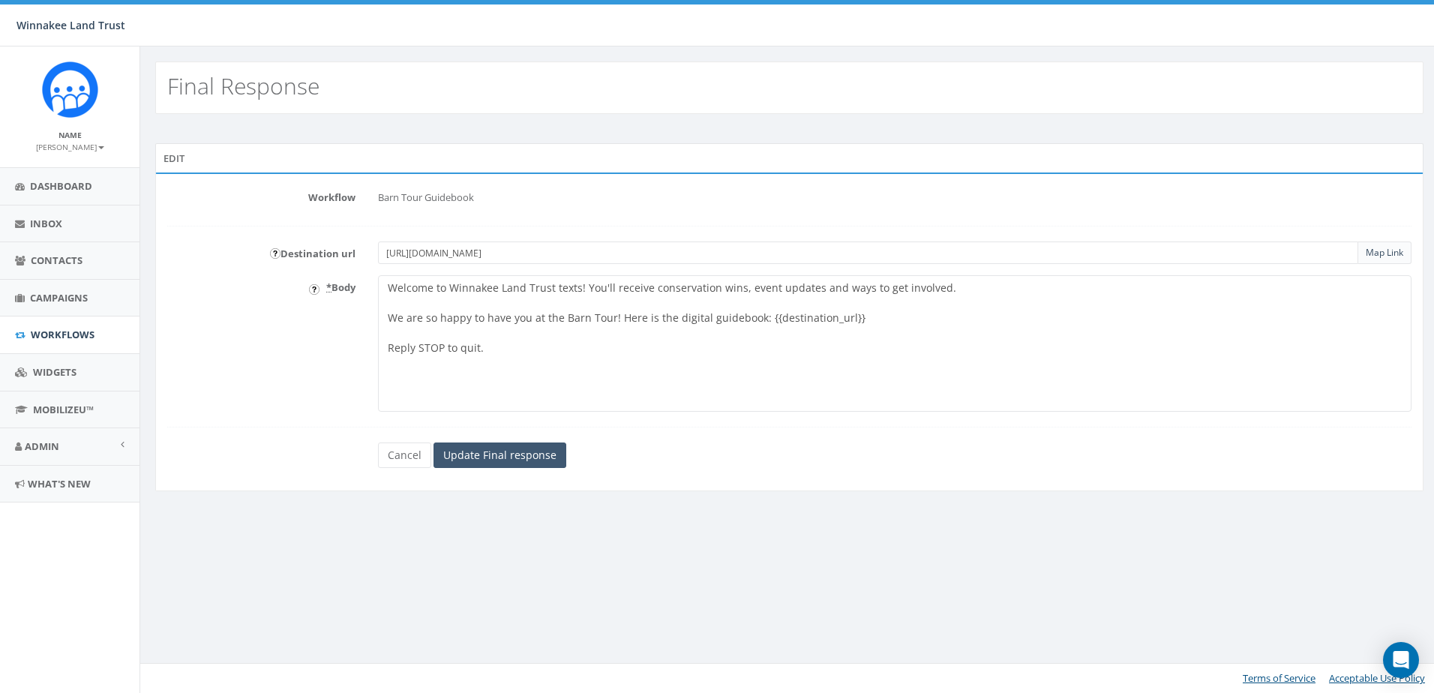
type textarea "Welcome to Winnakee Land Trust texts! You'll receive conservation wins, event u…"
click at [502, 453] on input "Update Final response" at bounding box center [499, 454] width 133 height 25
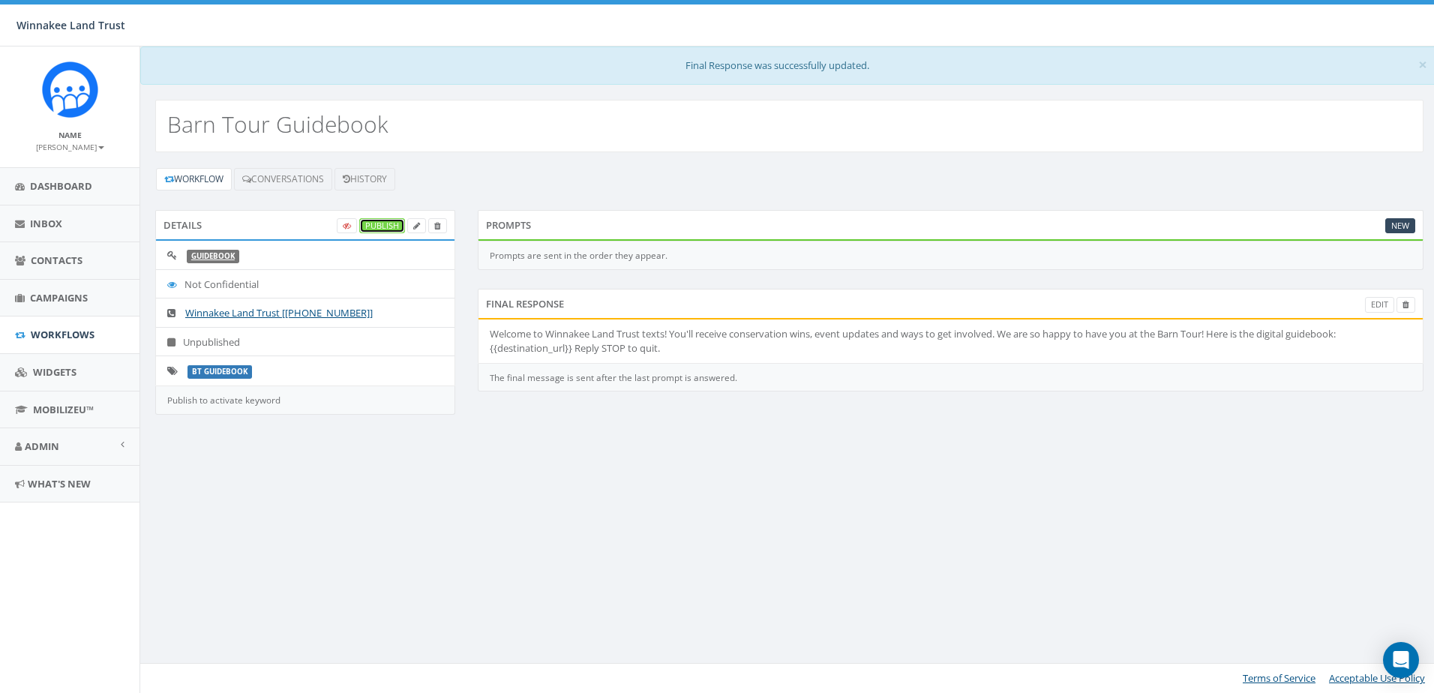
click at [376, 220] on link "Publish" at bounding box center [382, 226] width 46 height 16
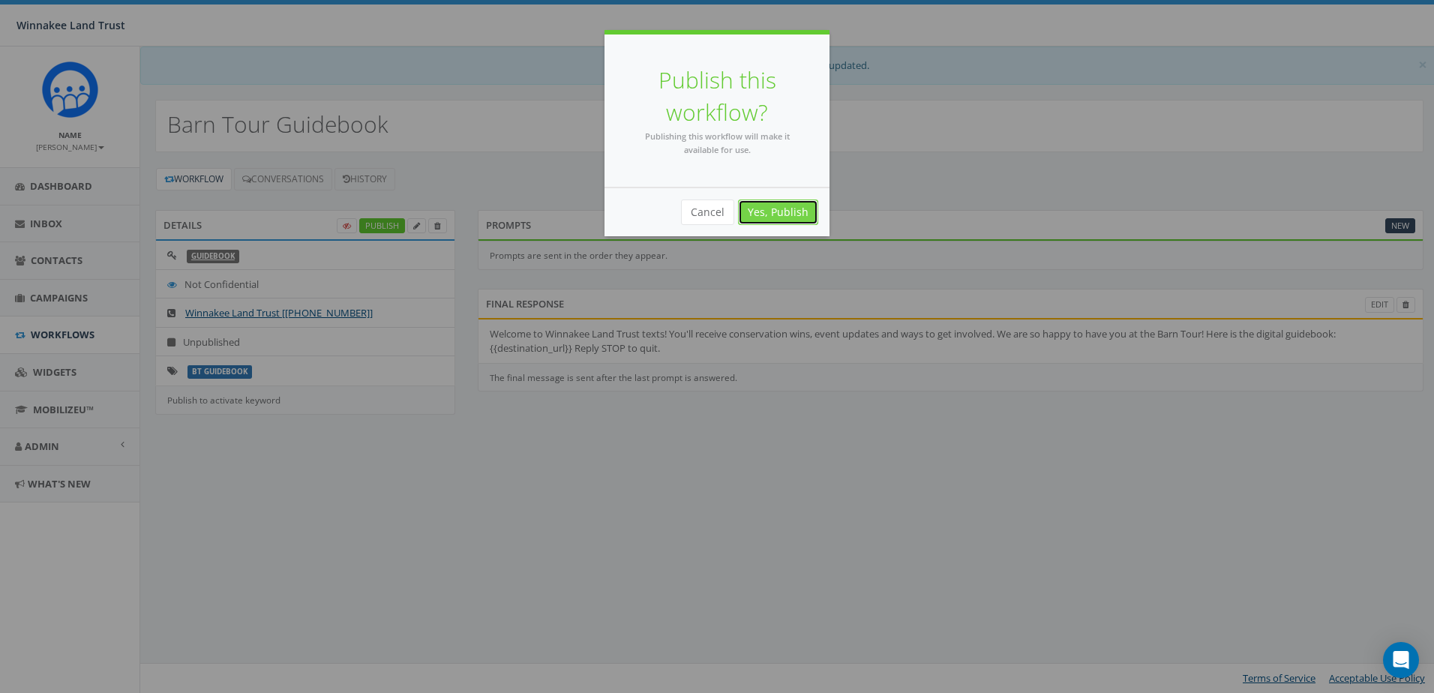
click at [789, 210] on link "Yes, Publish" at bounding box center [778, 211] width 80 height 25
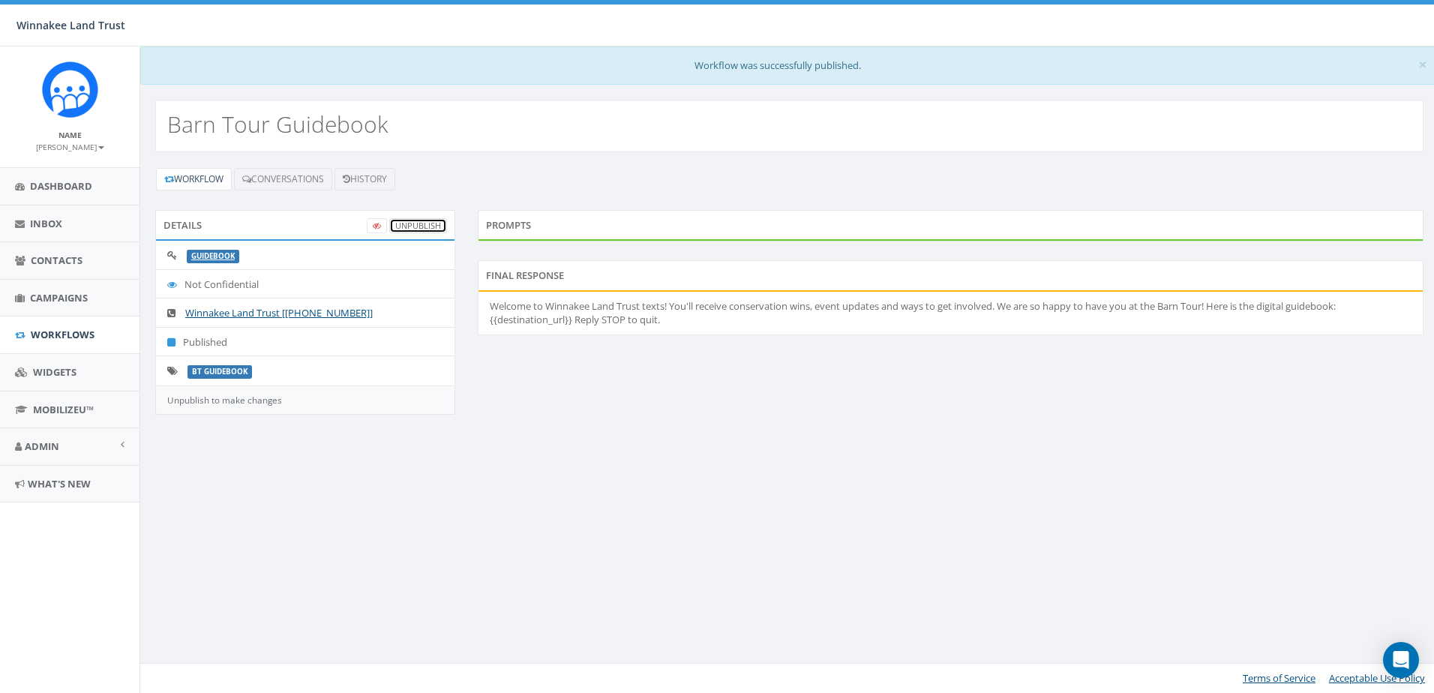
click at [425, 220] on link "UnPublish" at bounding box center [418, 226] width 58 height 16
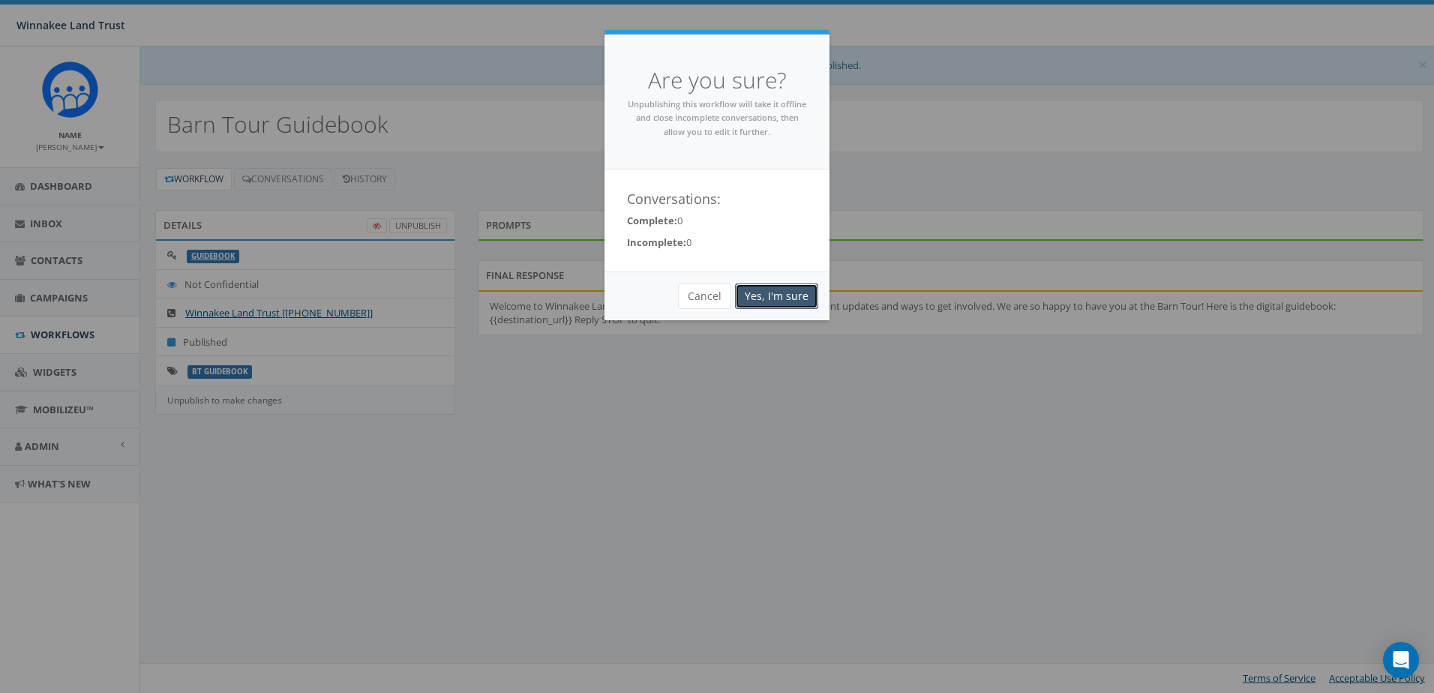
click at [781, 289] on link "Yes, I'm sure" at bounding box center [776, 295] width 83 height 25
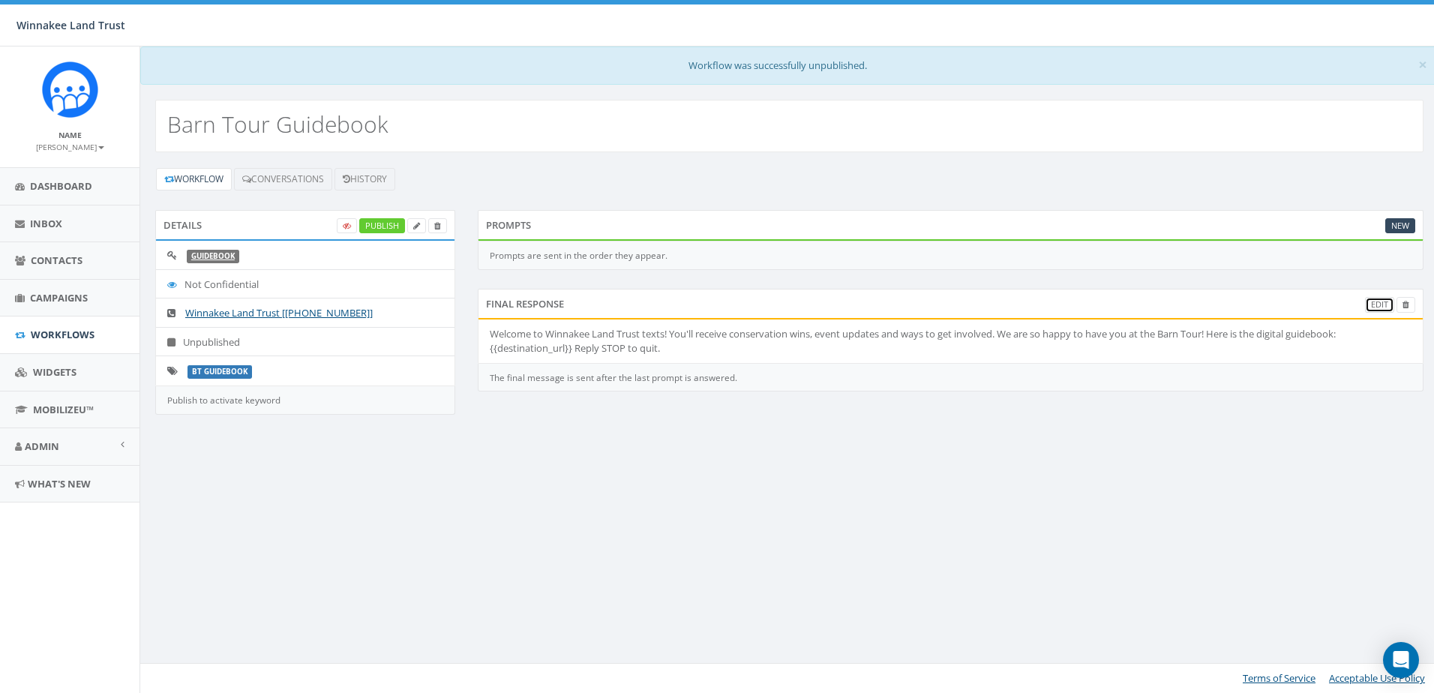
click at [1383, 302] on link "Edit" at bounding box center [1379, 305] width 29 height 16
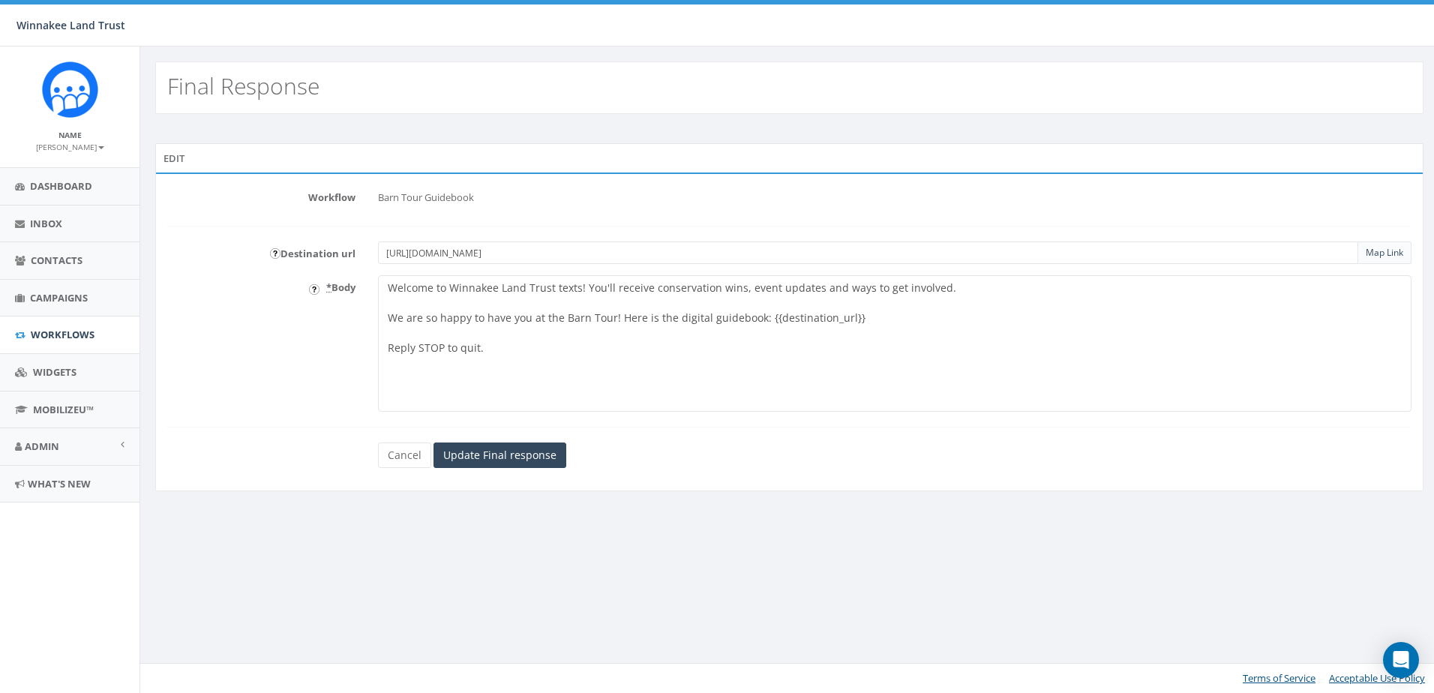
drag, startPoint x: 729, startPoint y: 289, endPoint x: 994, endPoint y: 286, distance: 265.4
click at [994, 286] on textarea "Welcome to Winnakee Land Trust texts! You'll receive conservation wins, event u…" at bounding box center [894, 343] width 1033 height 136
click at [385, 352] on textarea "Welcome to Winnakee Land Trust texts! You'll receive conservation wins, event u…" at bounding box center [894, 343] width 1033 height 136
paste textarea "You'll receive conservation wins, event updates and ways to get involved."
click at [417, 352] on textarea "Welcome to Winnakee Land Trust texts! You'll receive conservation wins, event u…" at bounding box center [894, 343] width 1033 height 136
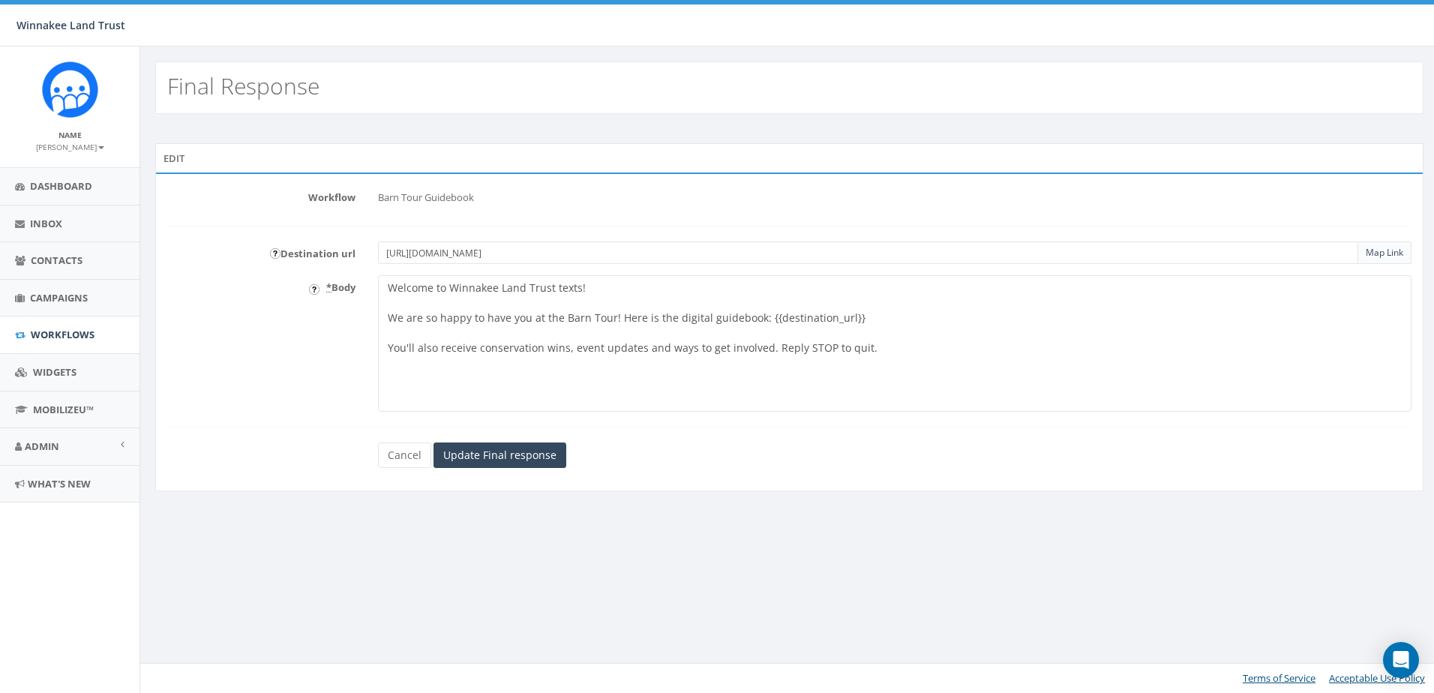
drag, startPoint x: 616, startPoint y: 318, endPoint x: 375, endPoint y: 321, distance: 241.5
click at [375, 321] on div "Welcome to Winnakee Land Trust texts! You'll receive conservation wins, event u…" at bounding box center [895, 343] width 1056 height 136
click at [439, 316] on textarea "Welcome to Winnakee Land Trust texts! You'll receive conservation wins, event u…" at bounding box center [894, 343] width 1033 height 136
click at [386, 319] on textarea "Welcome to Winnakee Land Trust texts! You'll receive conservation wins, event u…" at bounding box center [894, 343] width 1033 height 136
type textarea "Welcome to Winnakee Land Trust texts! Here is the Barn Tour digital guidebook: …"
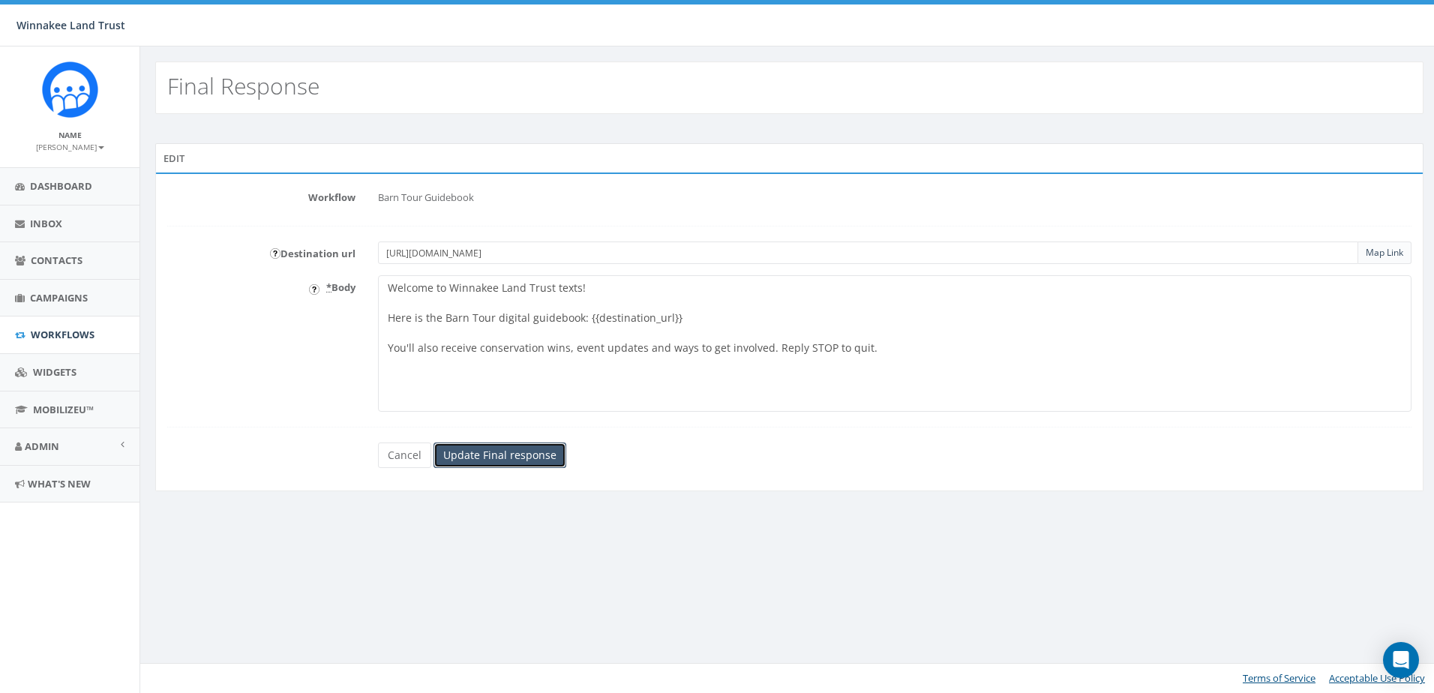
click at [513, 456] on input "Update Final response" at bounding box center [499, 454] width 133 height 25
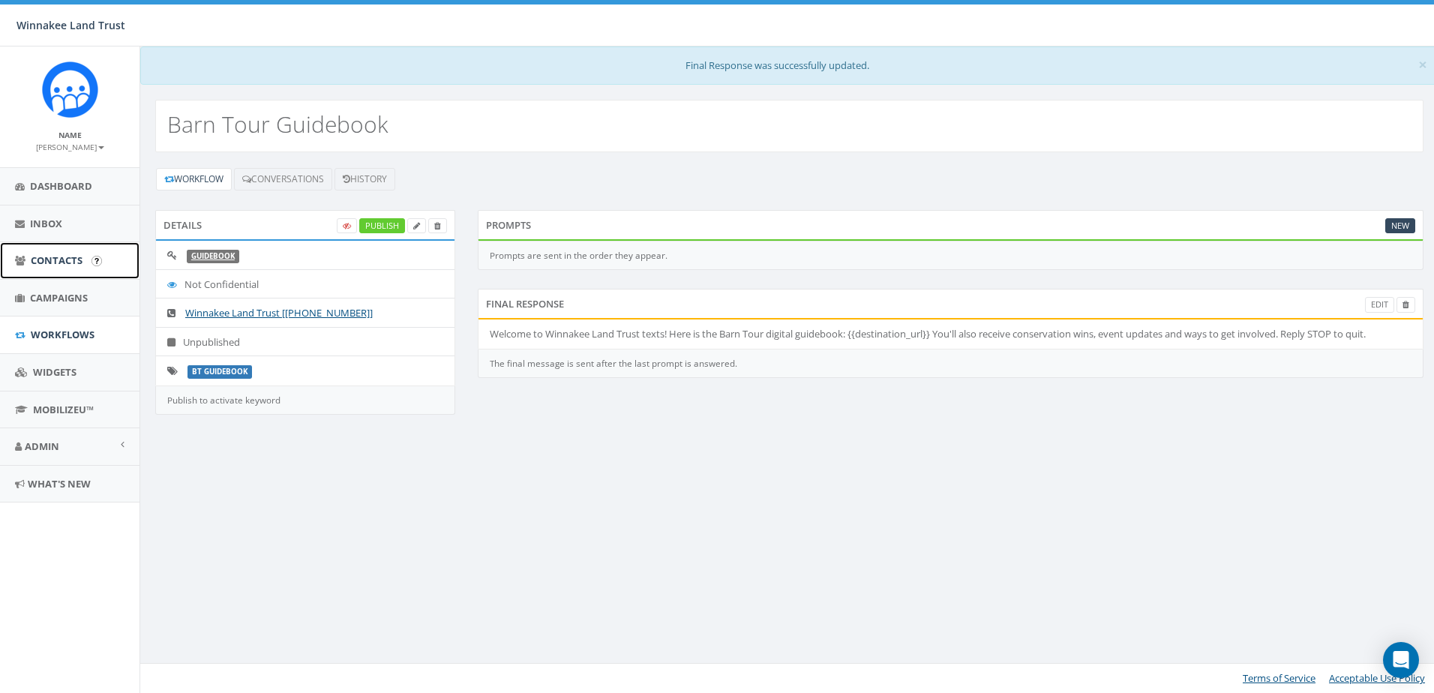
click at [60, 263] on span "Contacts" at bounding box center [57, 259] width 52 height 13
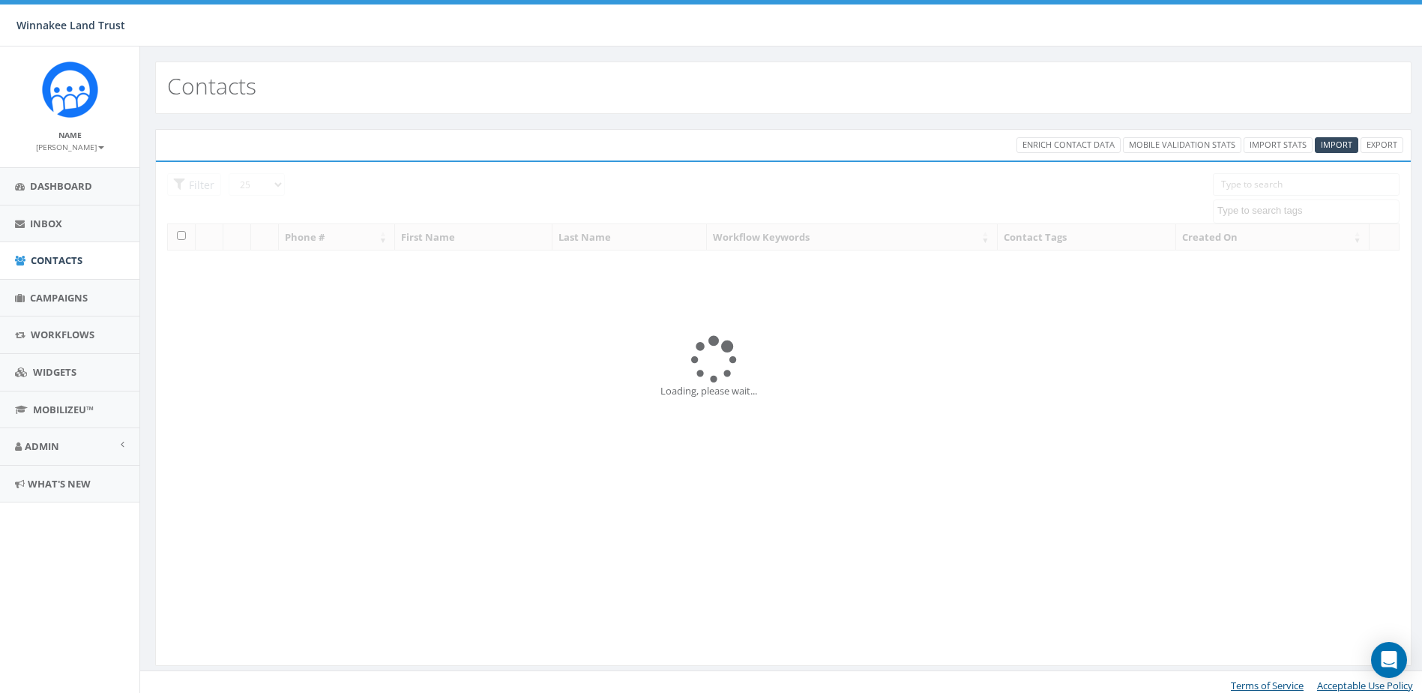
select select
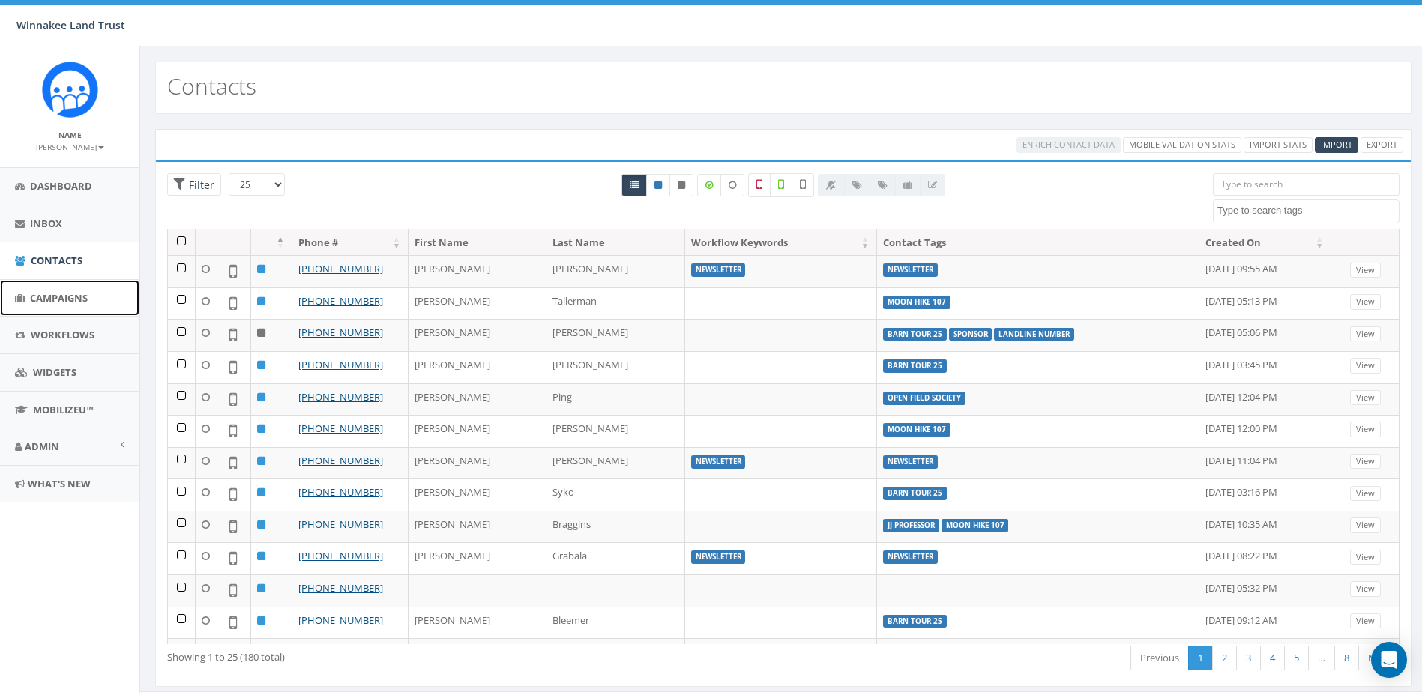
click at [50, 297] on span "Campaigns" at bounding box center [59, 297] width 58 height 13
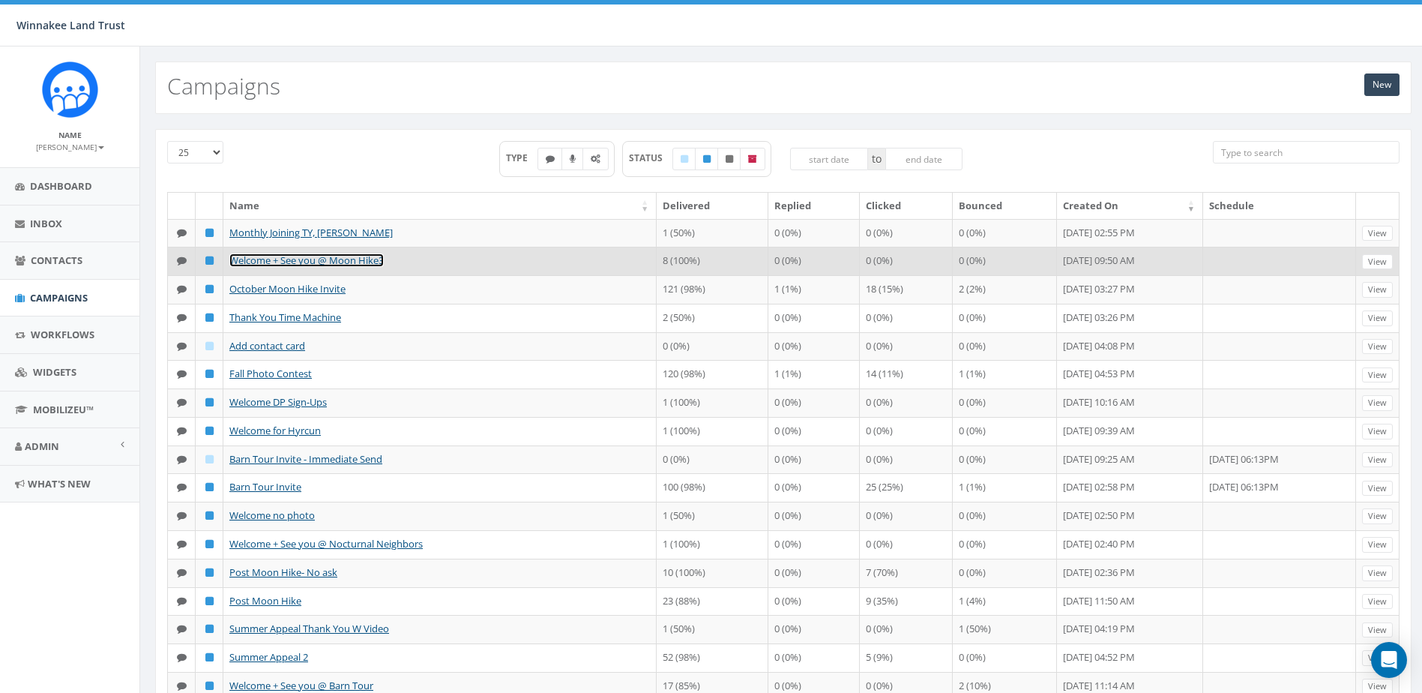
click at [306, 267] on link "Welcome + See you @ Moon Hike3" at bounding box center [306, 259] width 154 height 13
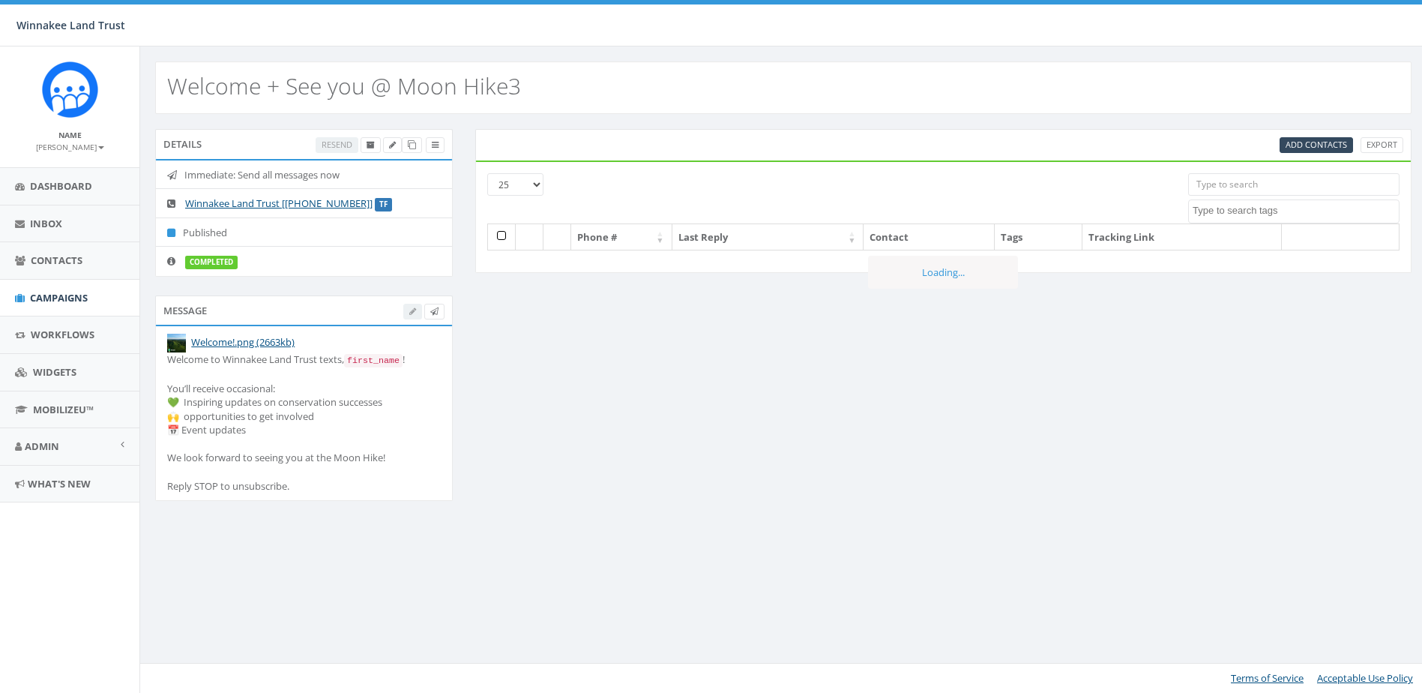
select select
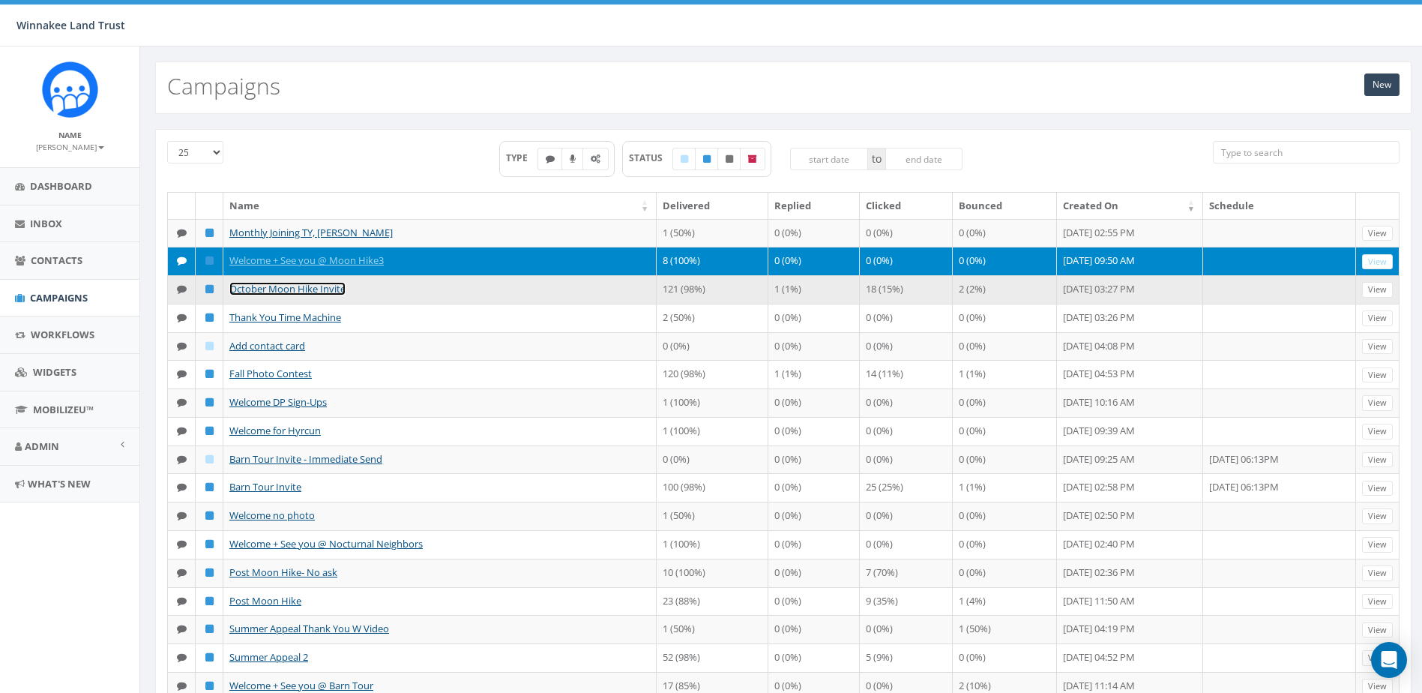
click at [298, 295] on link "October Moon Hike Invite" at bounding box center [287, 288] width 116 height 13
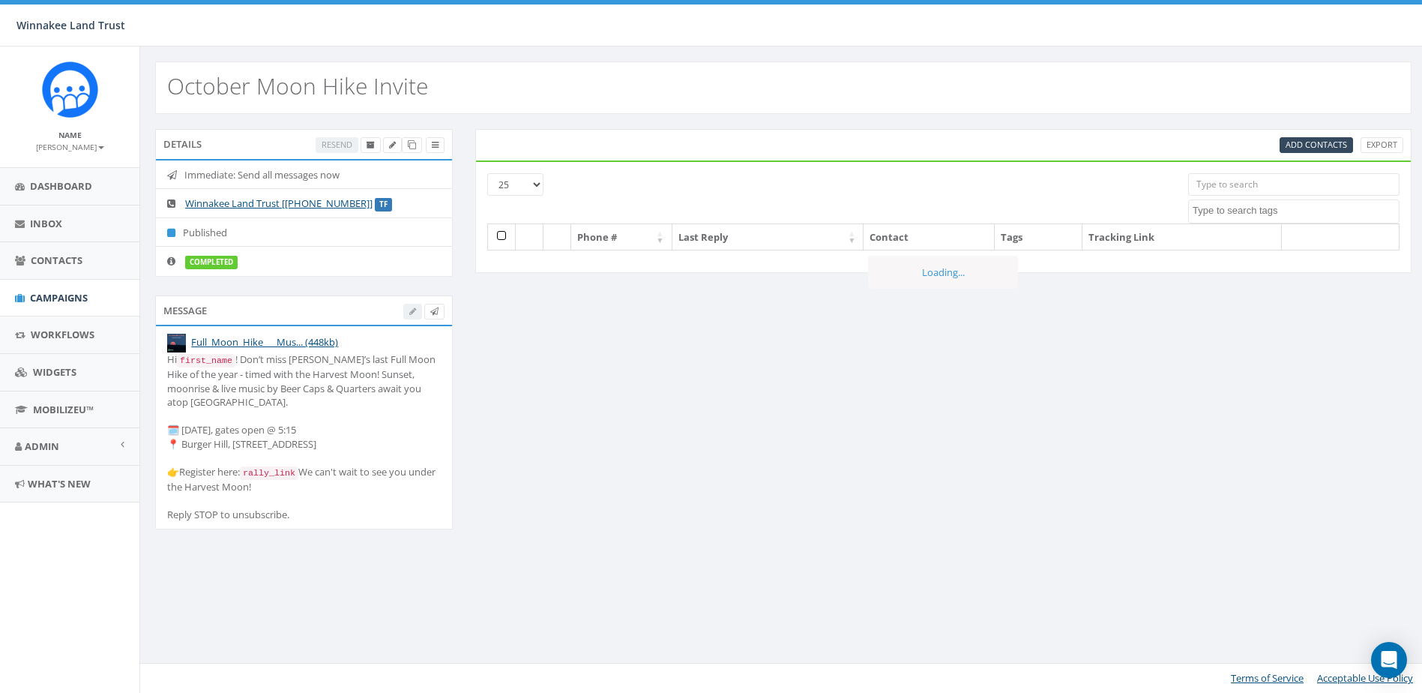
select select
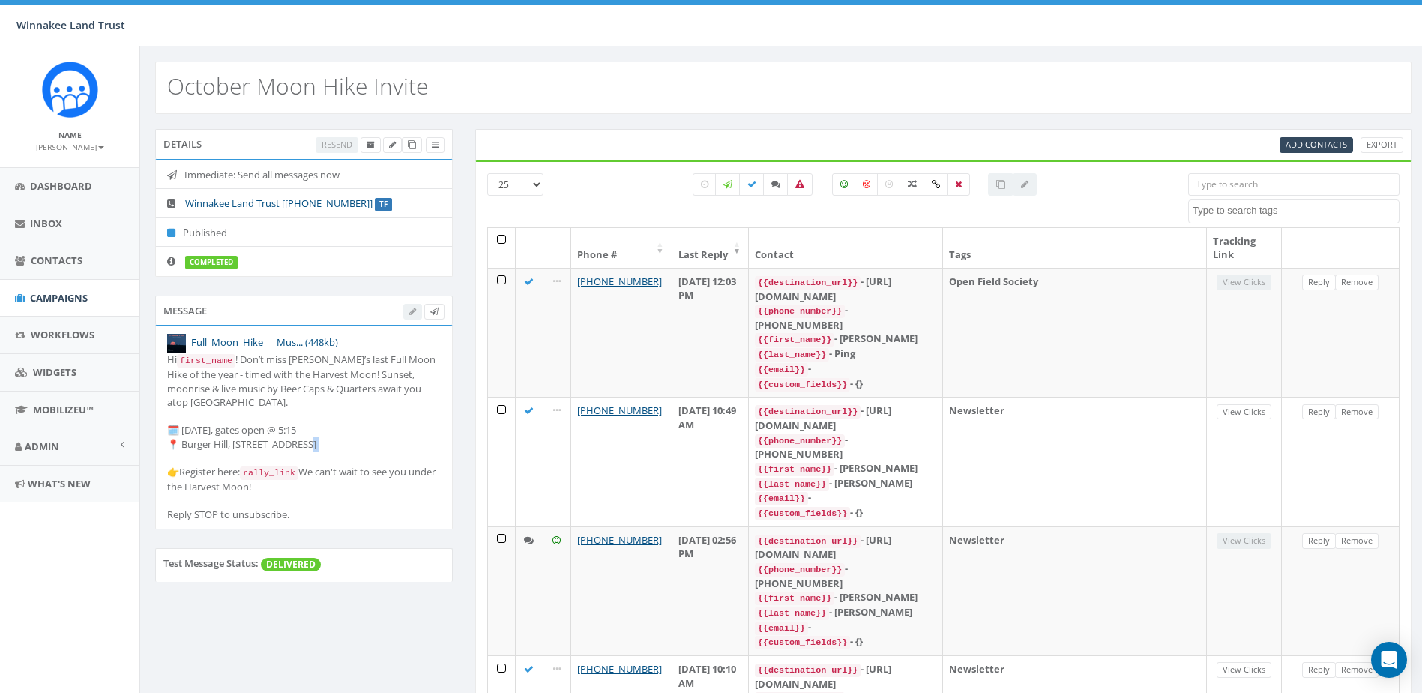
click at [169, 474] on div "Hi first_name ! Don’t miss [PERSON_NAME]’s last Full Moon Hike of the year - ti…" at bounding box center [304, 436] width 274 height 169
copy div "eg"
click at [55, 298] on span "Campaigns" at bounding box center [59, 297] width 58 height 13
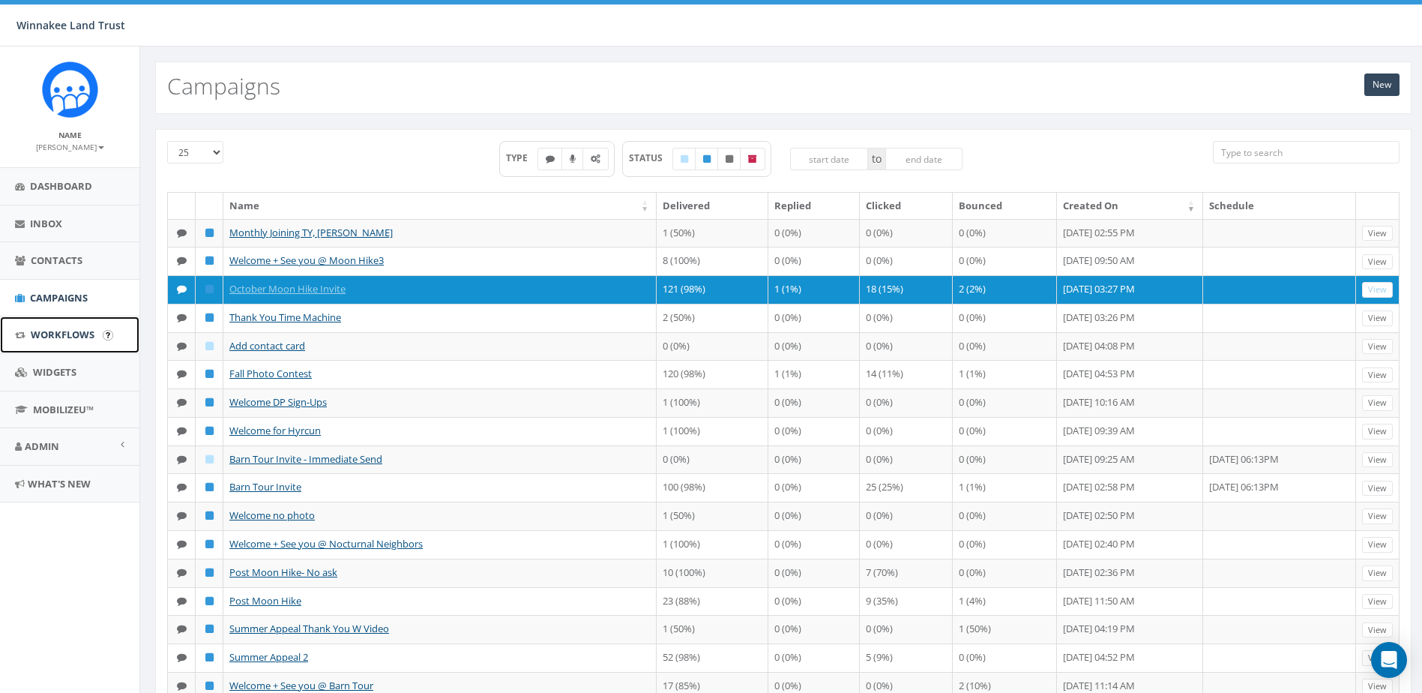
click at [48, 339] on span "Workflows" at bounding box center [63, 334] width 64 height 13
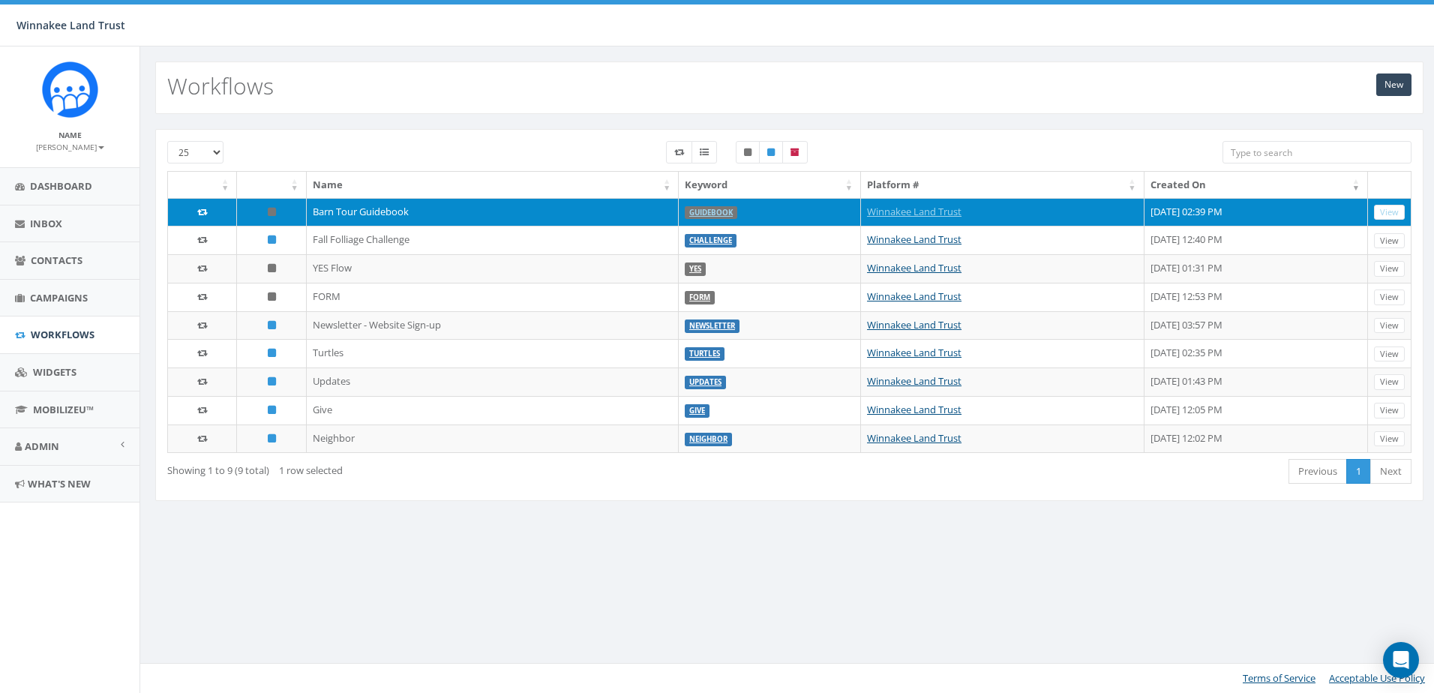
click at [268, 212] on icon at bounding box center [272, 212] width 8 height 10
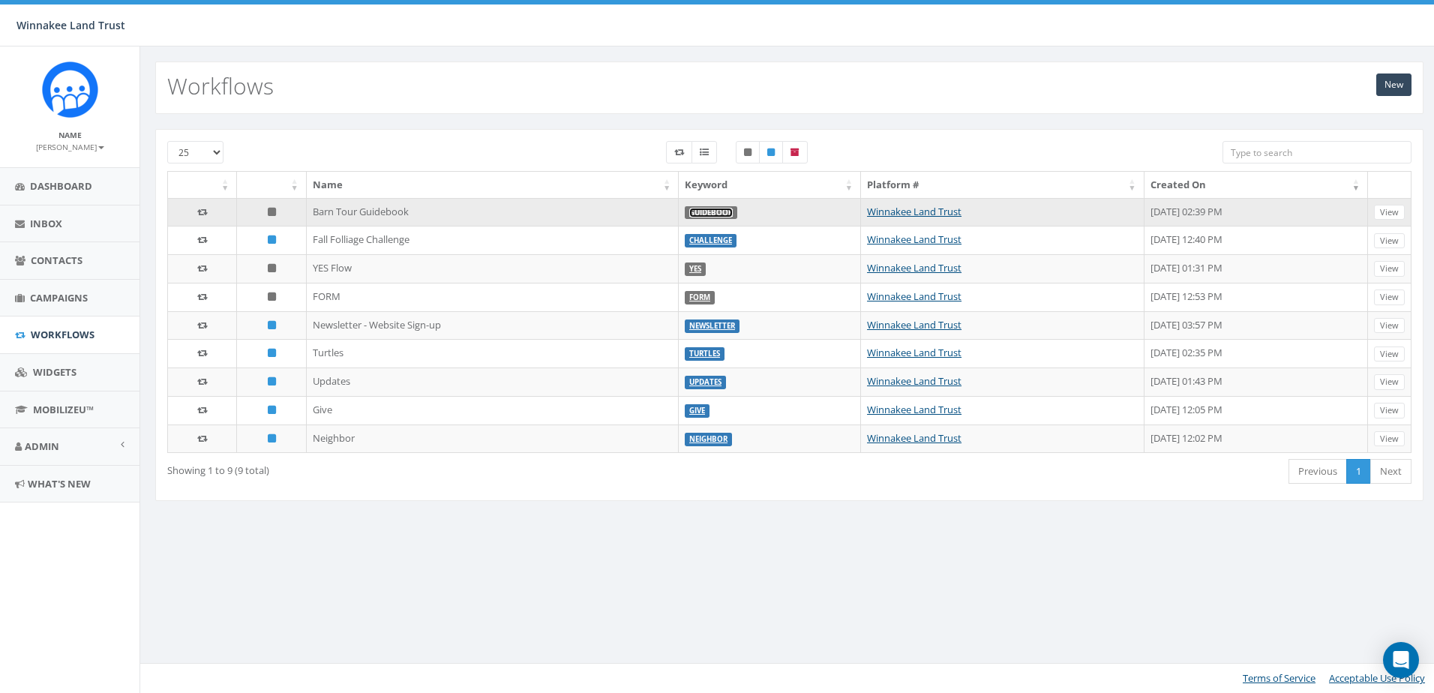
click at [689, 214] on link "Guidebook" at bounding box center [710, 213] width 43 height 10
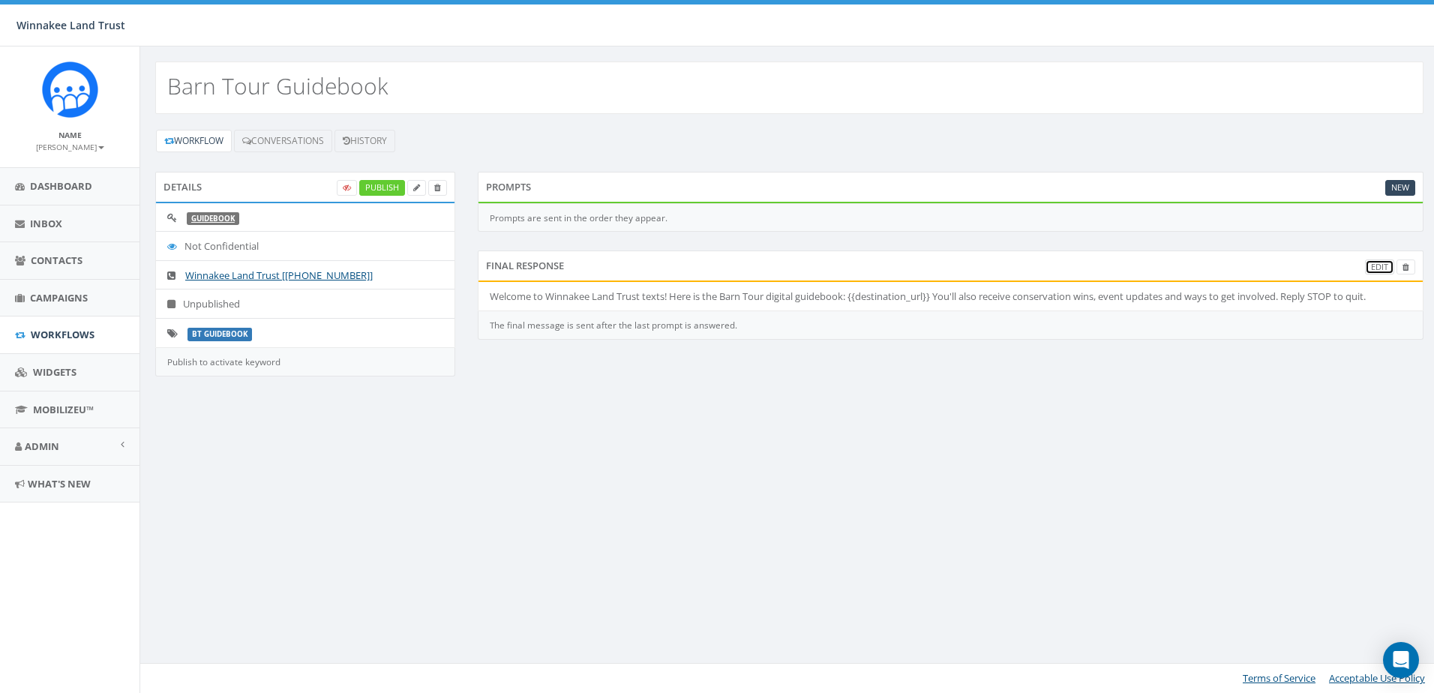
click at [1375, 265] on link "Edit" at bounding box center [1379, 267] width 29 height 16
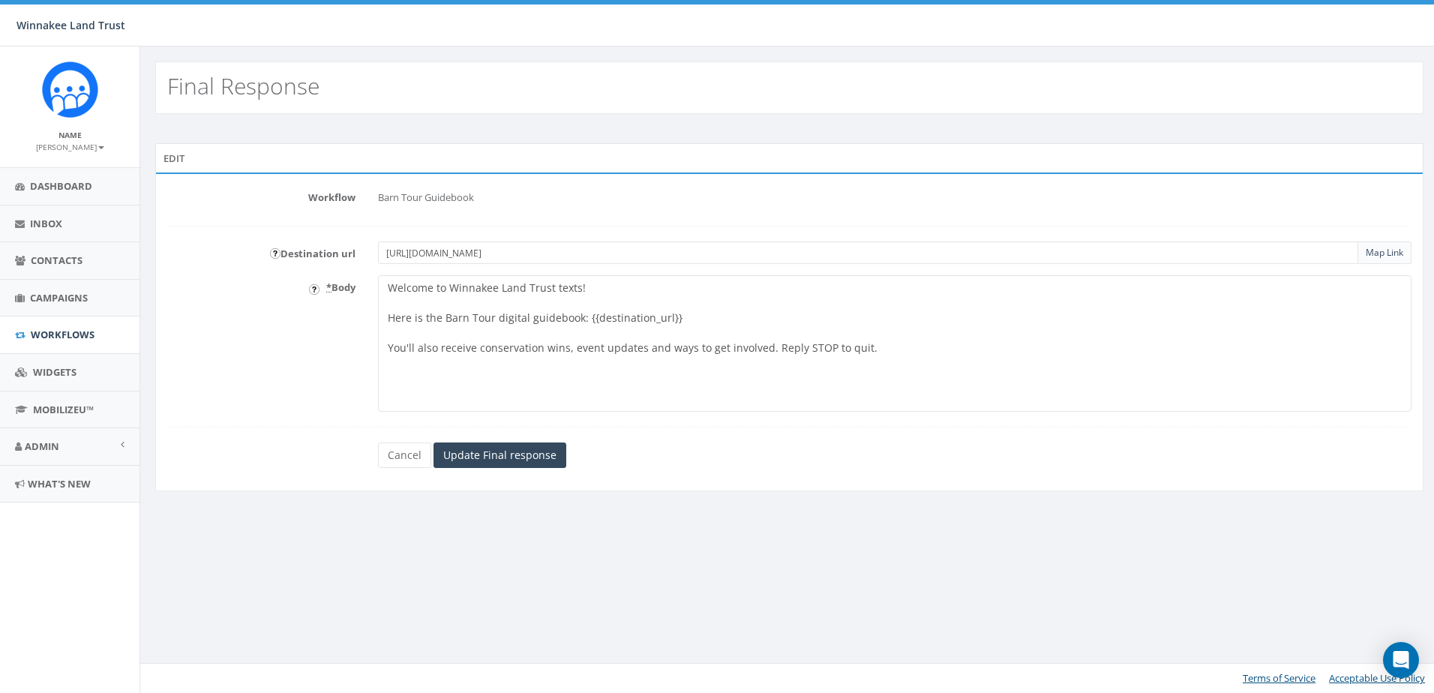
click at [386, 316] on textarea "Welcome to Winnakee Land Trust texts! Here is the Barn Tour digital guidebook: …" at bounding box center [894, 343] width 1033 height 136
paste textarea "👉"
type textarea "Welcome to Winnakee Land Trust texts! 👉Here is the Barn Tour digital guidebook:…"
click at [479, 459] on input "Update Final response" at bounding box center [499, 454] width 133 height 25
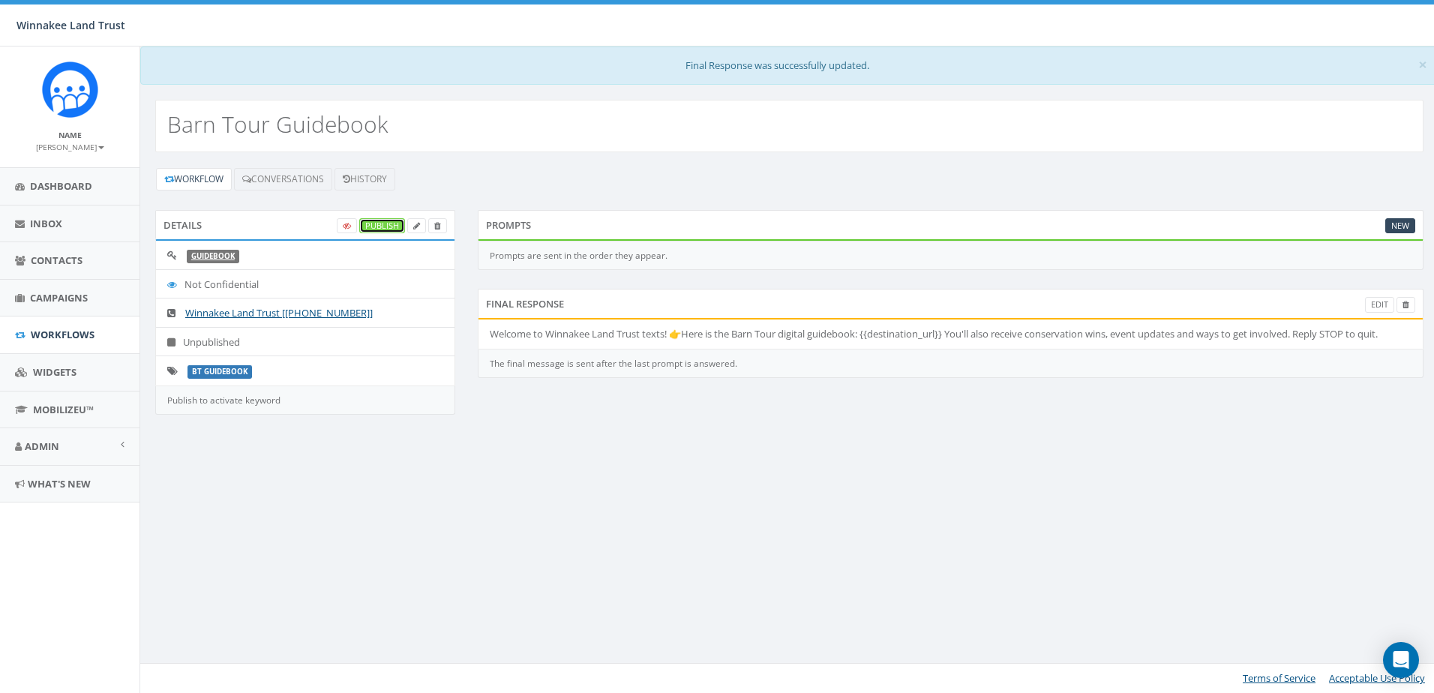
click at [389, 225] on link "Publish" at bounding box center [382, 226] width 46 height 16
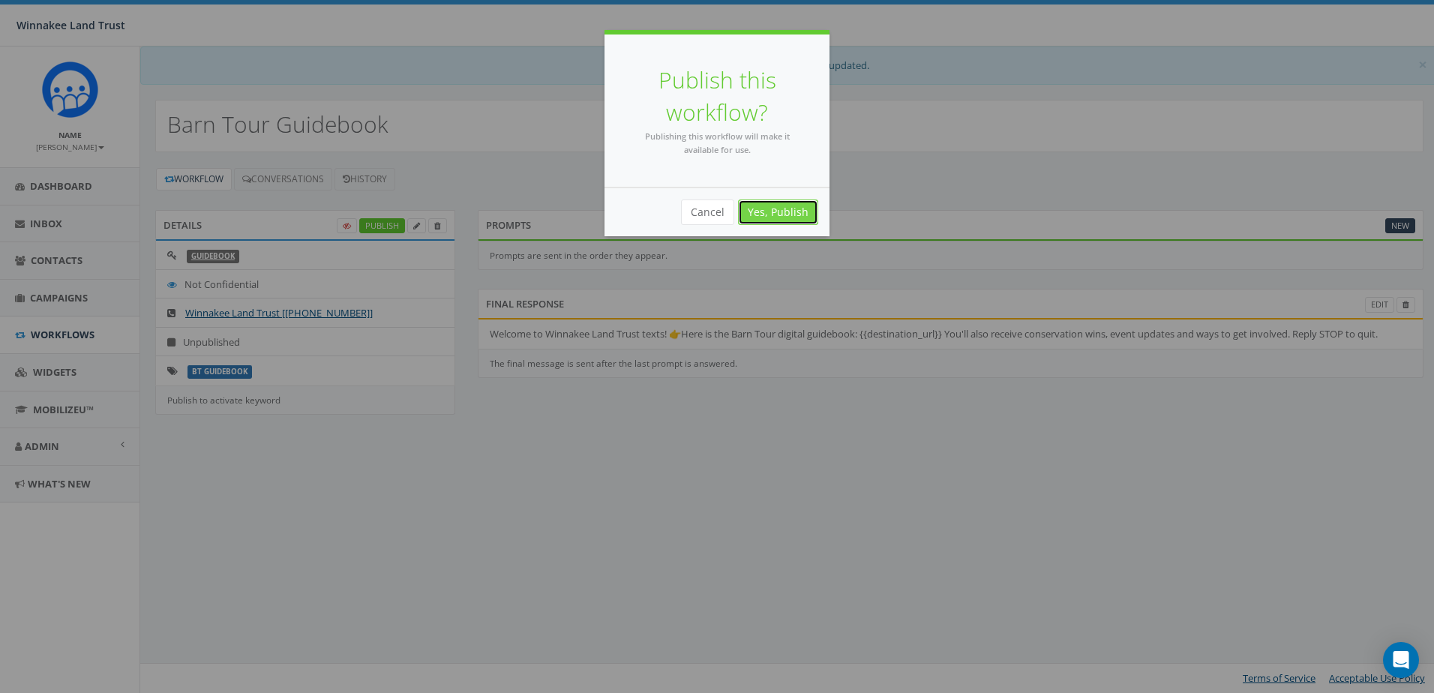
click at [793, 220] on link "Yes, Publish" at bounding box center [778, 211] width 80 height 25
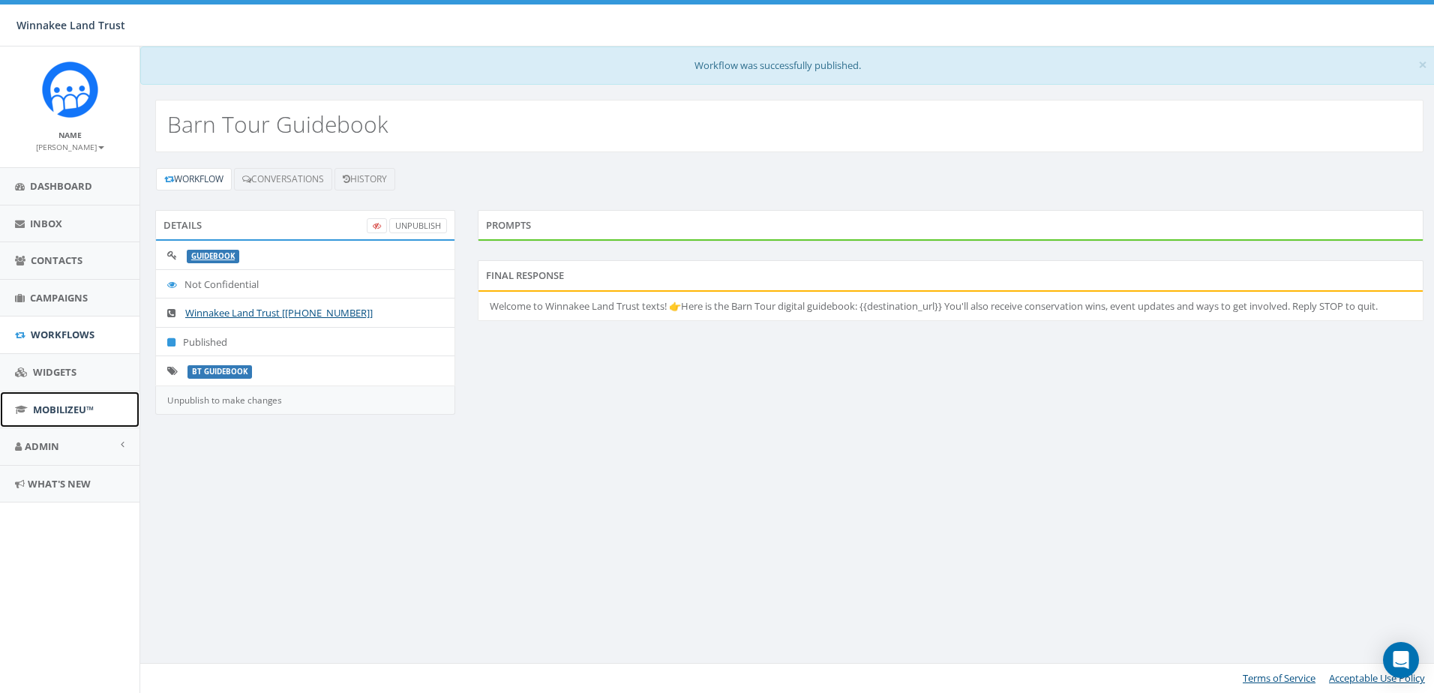
click at [74, 412] on span "MobilizeU™" at bounding box center [63, 409] width 61 height 13
click at [49, 446] on span "Admin" at bounding box center [42, 445] width 34 height 13
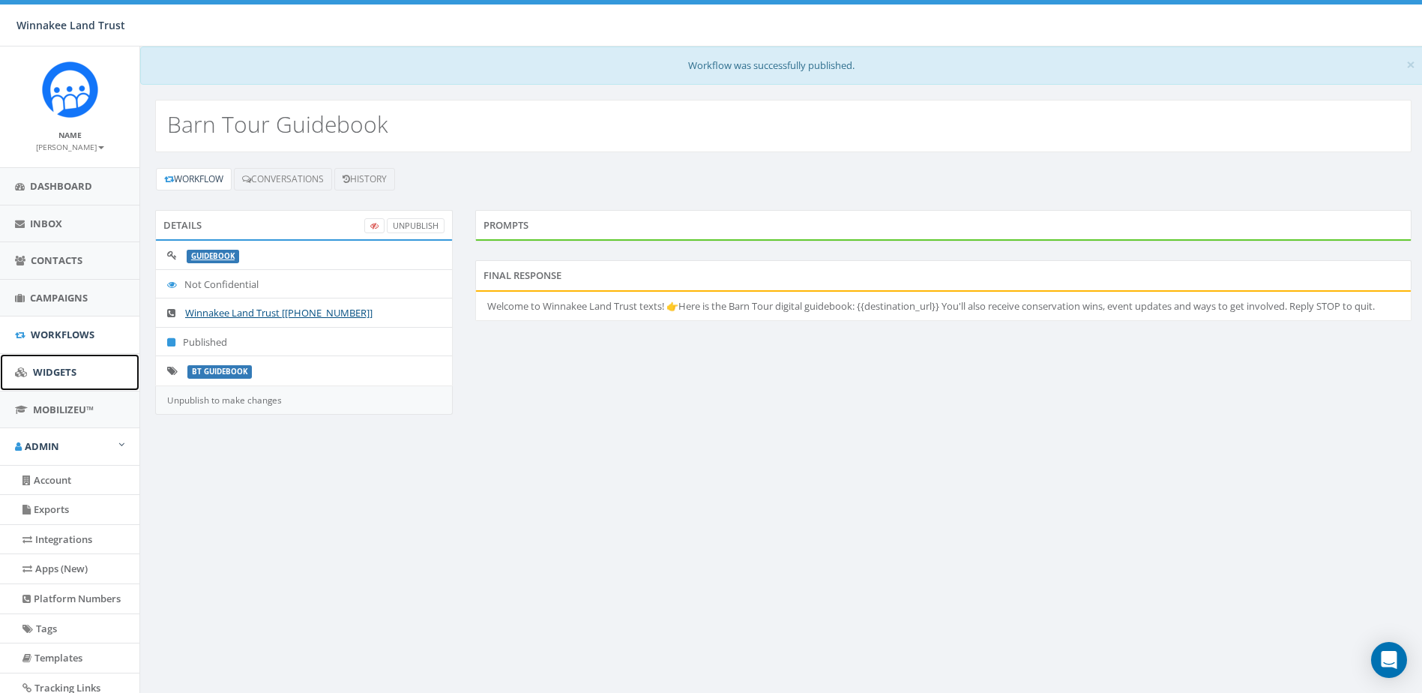
click at [64, 371] on span "Widgets" at bounding box center [54, 371] width 43 height 13
